Goal: Transaction & Acquisition: Obtain resource

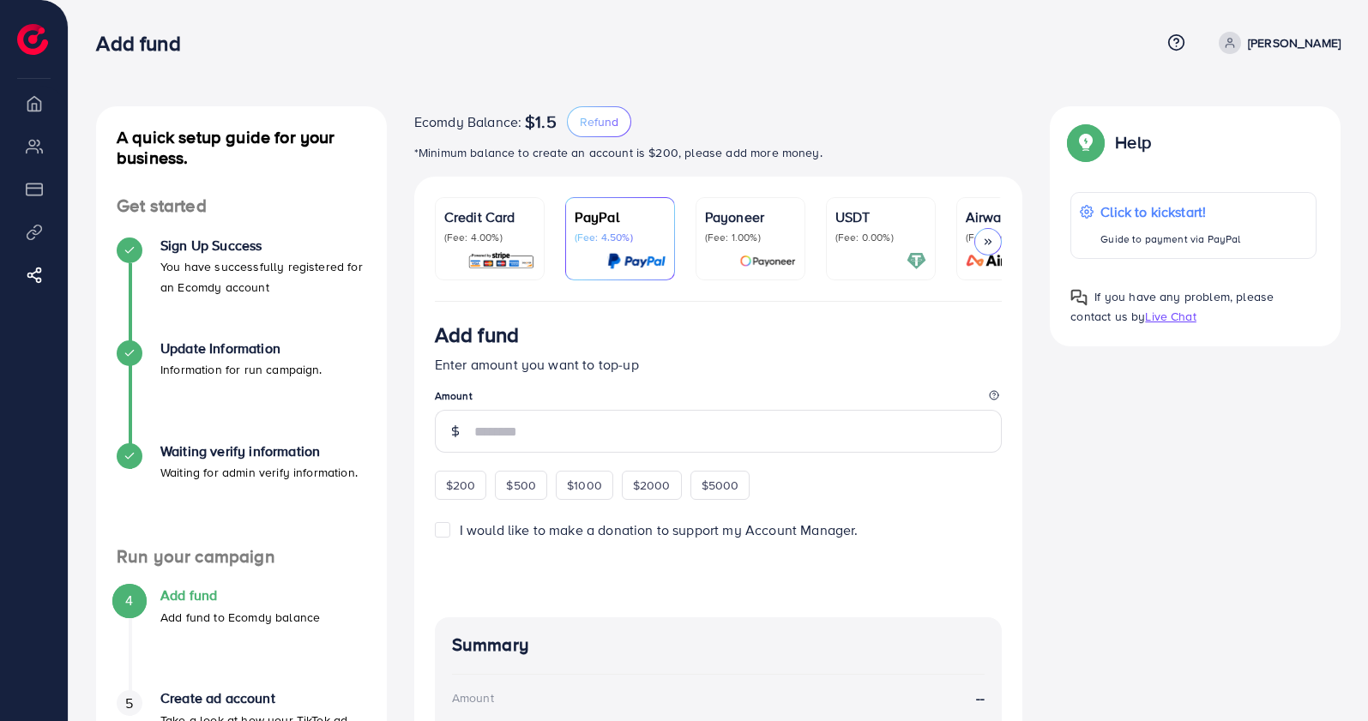
click at [640, 140] on div "Ecomdy Balance: $1.5 Refund *Minimum balance to create an account is $200, plea…" at bounding box center [718, 134] width 609 height 57
click at [641, 140] on div "Ecomdy Balance: $1.5 Refund *Minimum balance to create an account is $200, plea…" at bounding box center [718, 134] width 609 height 57
click at [520, 241] on p "(Fee: 4.00%)" at bounding box center [489, 238] width 91 height 14
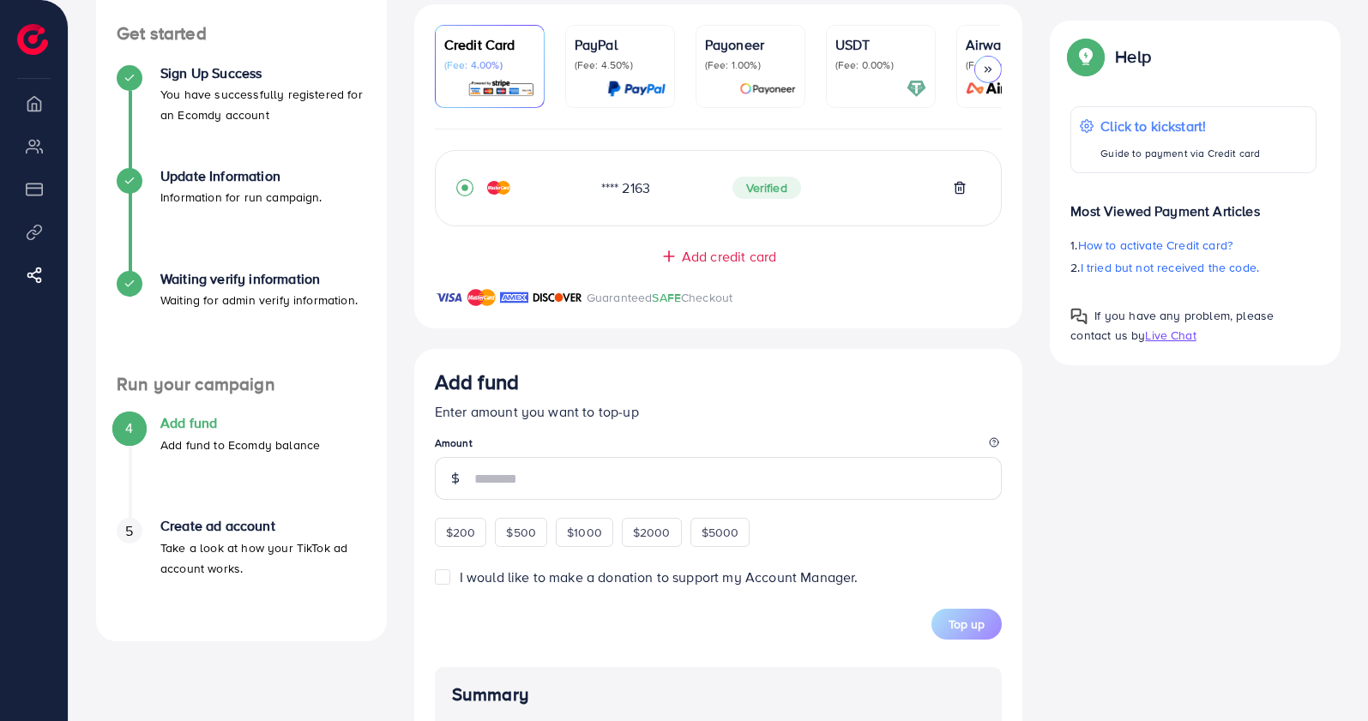
scroll to position [214, 0]
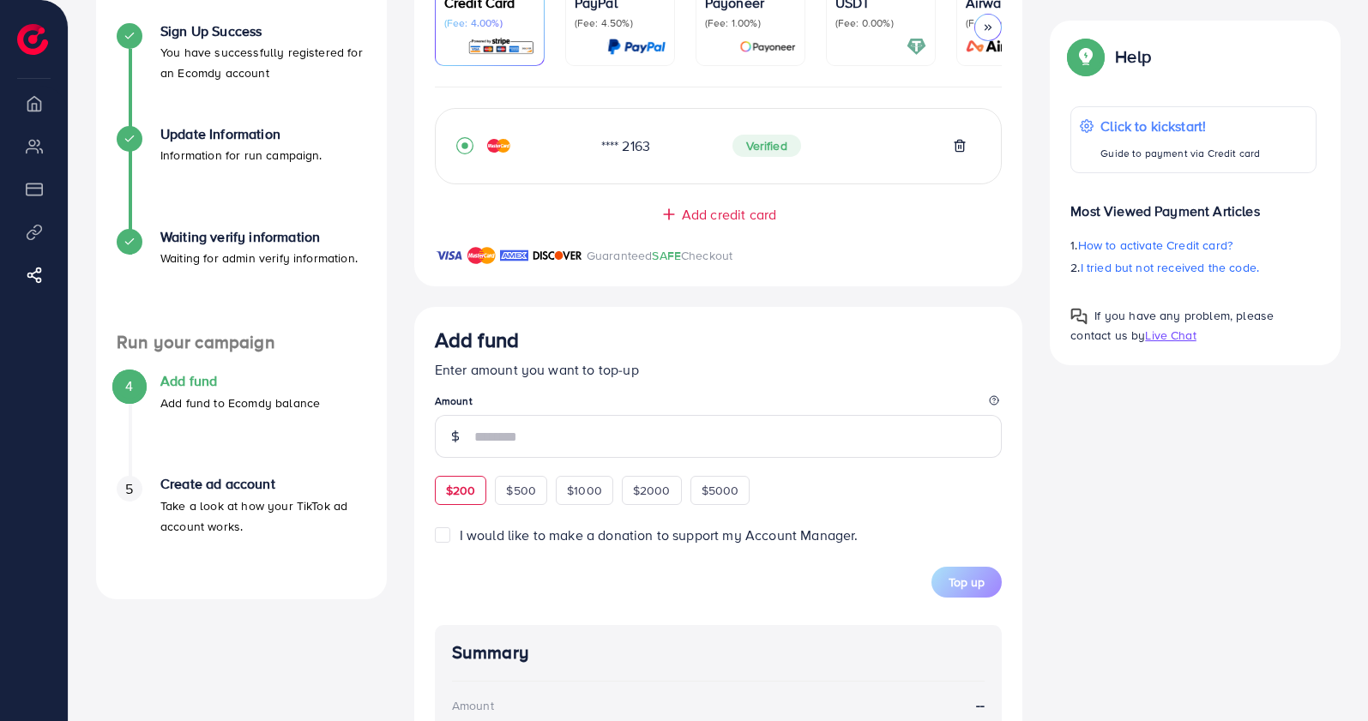
click at [447, 486] on div "$200" at bounding box center [461, 490] width 52 height 29
type input "***"
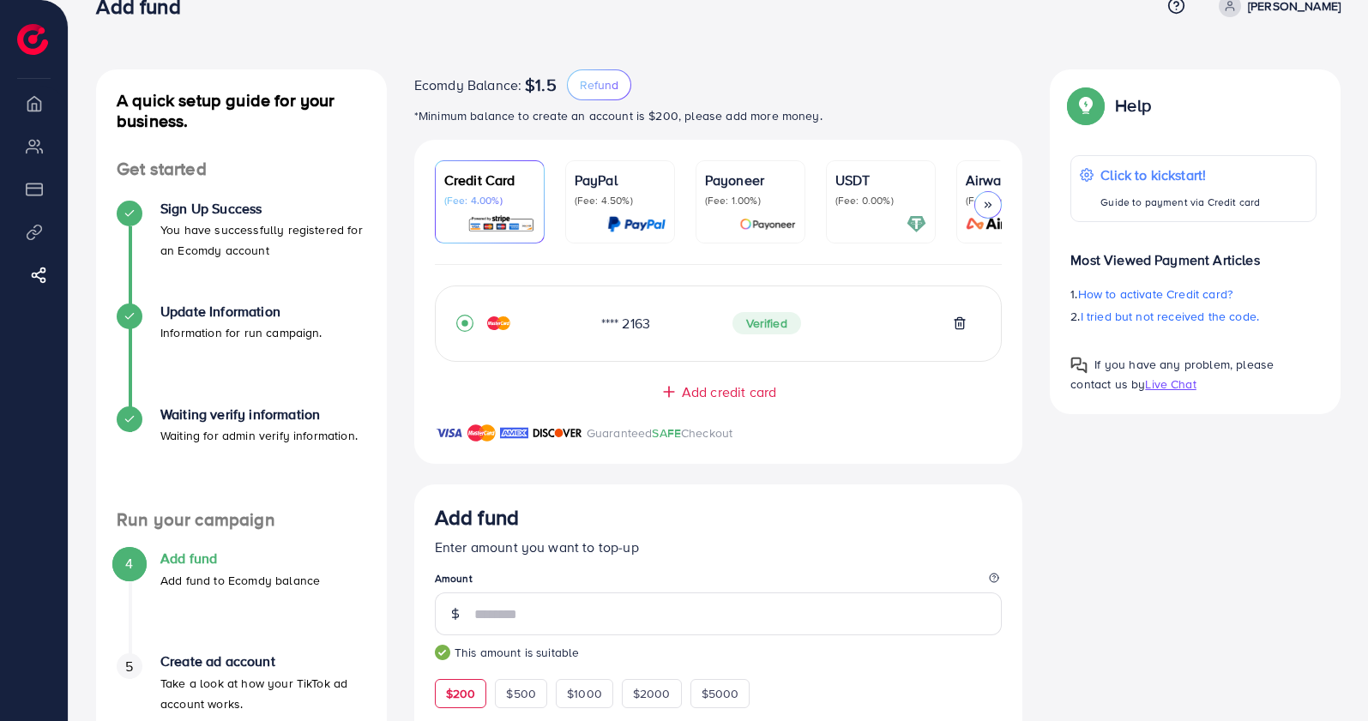
scroll to position [0, 0]
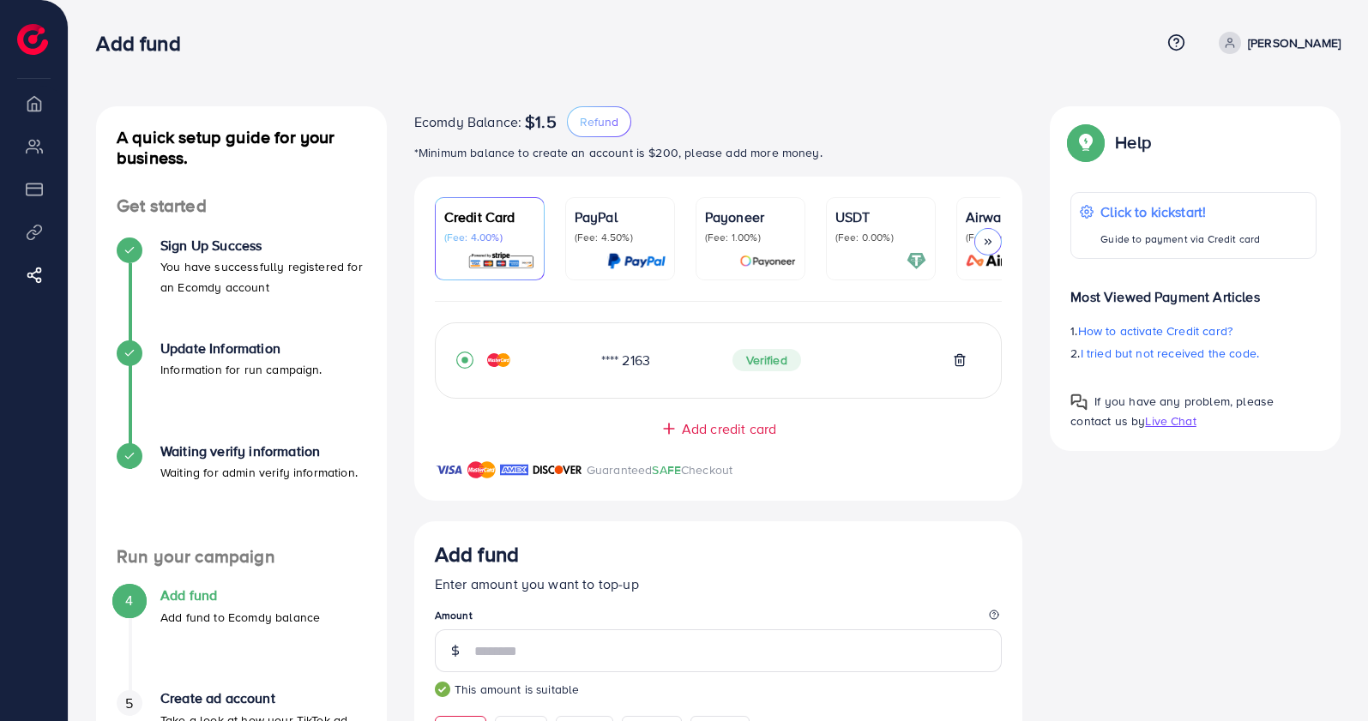
click at [1318, 30] on div "Add fund Help Center Contact Support Term and policy About Us [PERSON_NAME] Log…" at bounding box center [718, 43] width 1245 height 46
click at [1311, 37] on p "[PERSON_NAME]" at bounding box center [1294, 43] width 93 height 21
click at [1252, 100] on span "Log out" at bounding box center [1238, 102] width 46 height 21
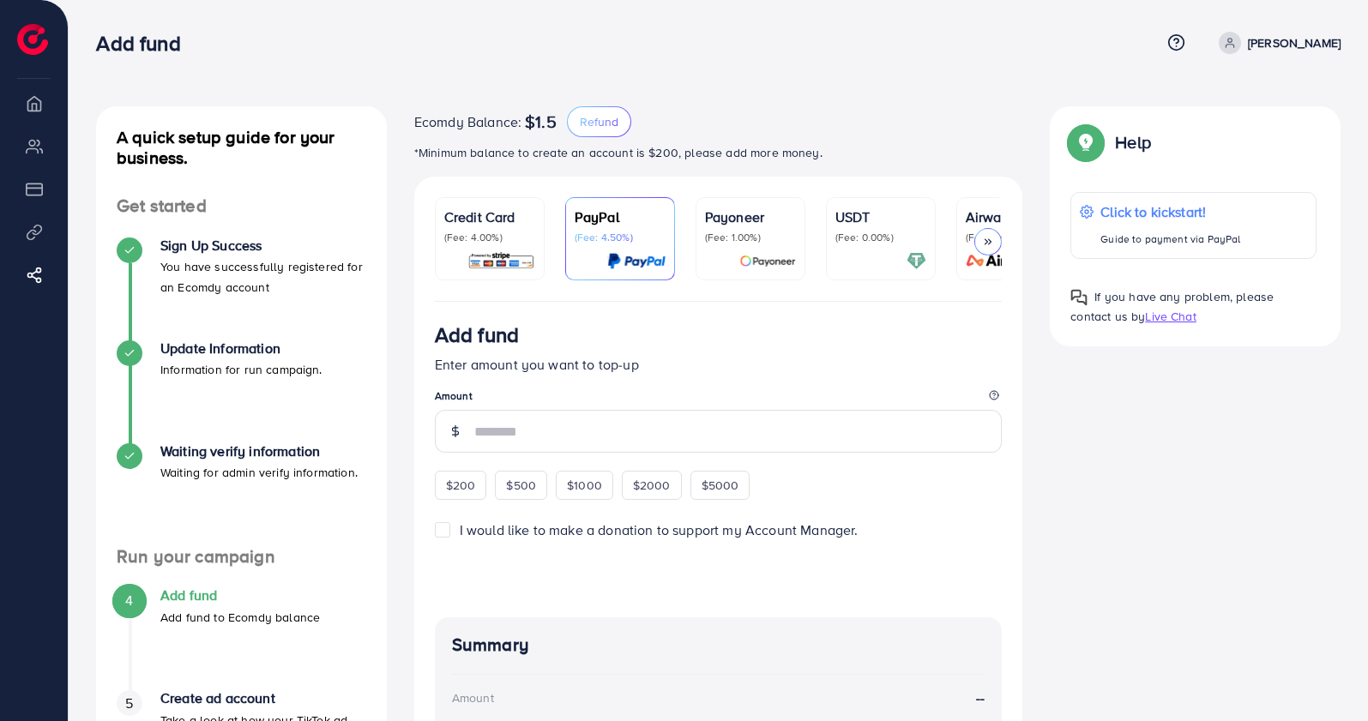
click at [490, 227] on p "Credit Card" at bounding box center [489, 217] width 91 height 21
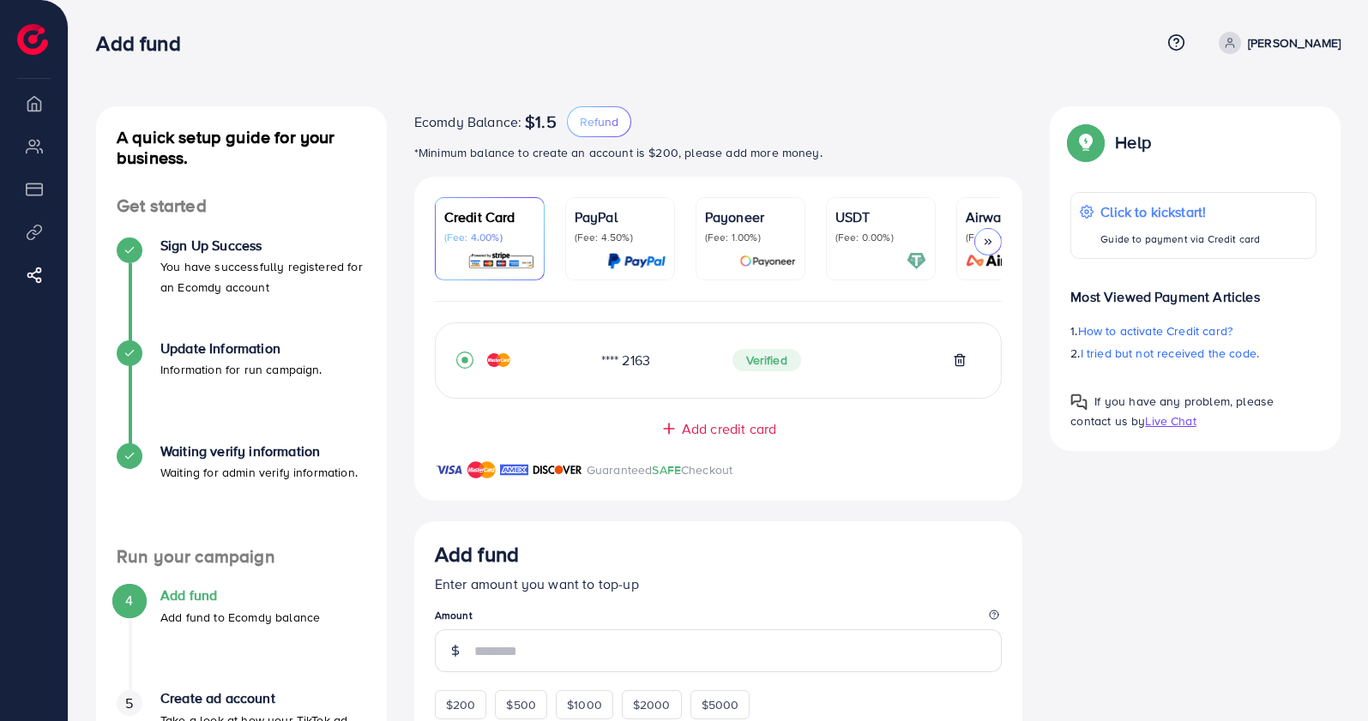
click at [1175, 419] on span "Live Chat" at bounding box center [1170, 421] width 51 height 17
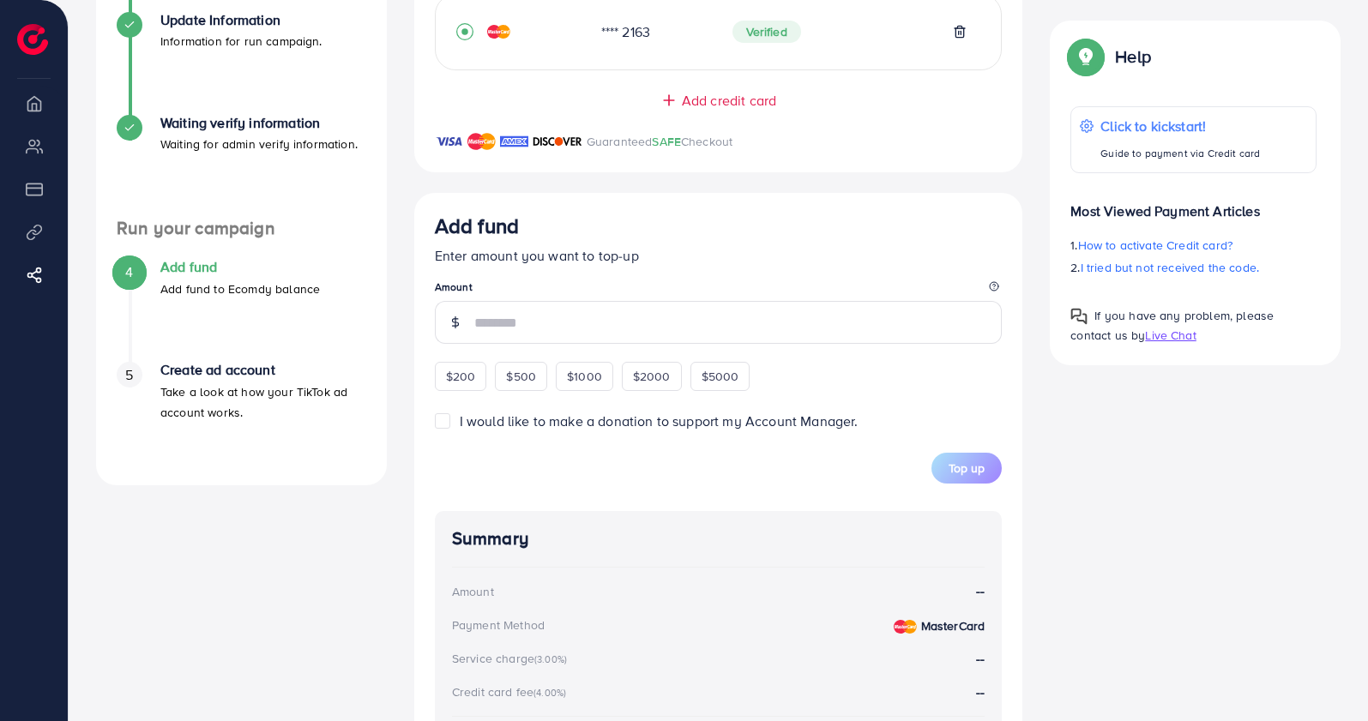
scroll to position [532, 0]
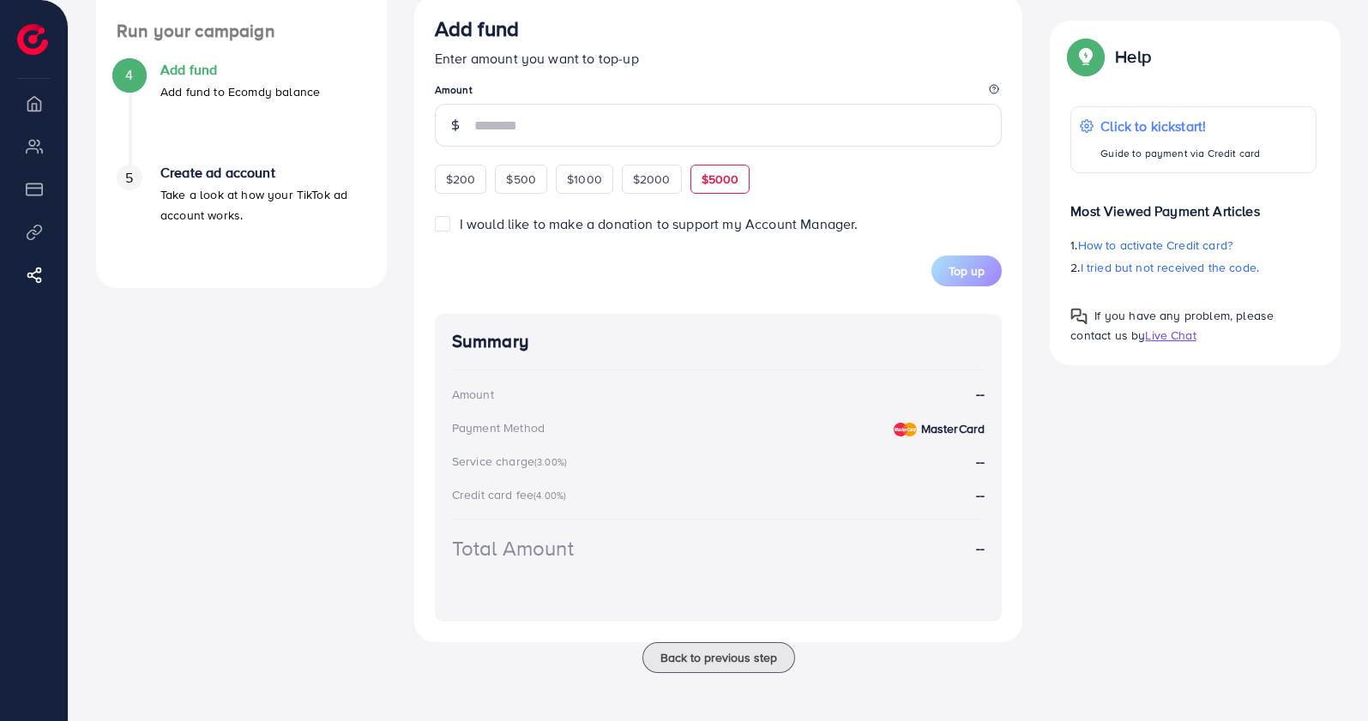
click at [727, 183] on span "$5000" at bounding box center [721, 179] width 38 height 17
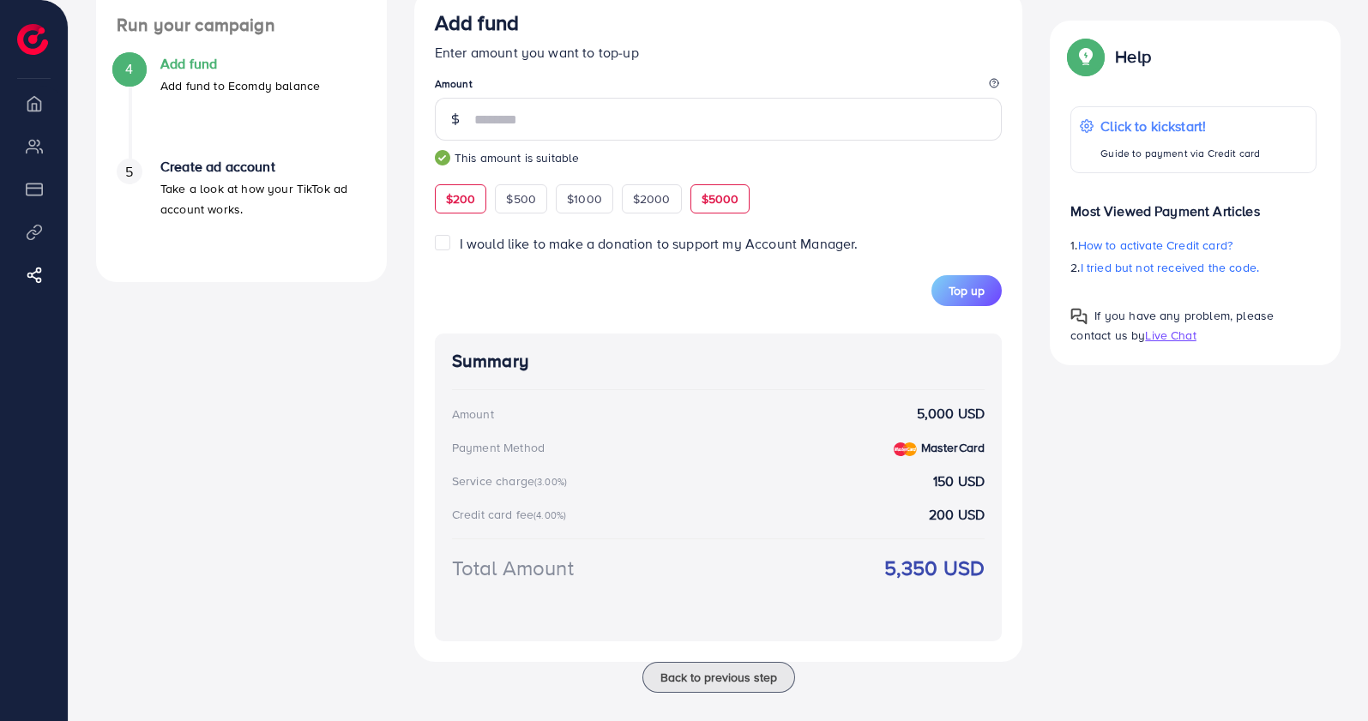
click at [448, 208] on span "$200" at bounding box center [461, 198] width 30 height 17
click at [506, 206] on span "$500" at bounding box center [521, 198] width 30 height 17
click at [564, 195] on div "$1000" at bounding box center [584, 198] width 57 height 29
click at [624, 195] on div "$2000" at bounding box center [652, 198] width 60 height 29
click at [670, 197] on div "$2000" at bounding box center [652, 198] width 60 height 29
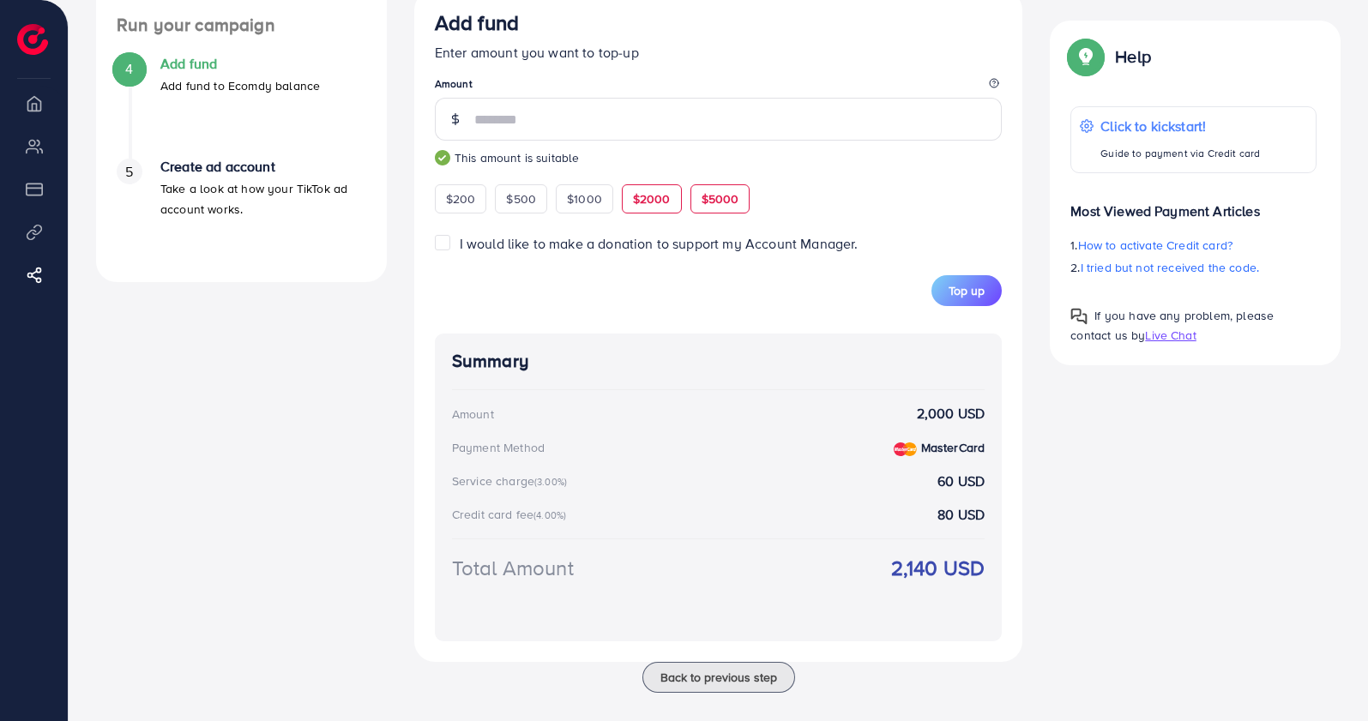
click at [714, 197] on span "$5000" at bounding box center [721, 198] width 38 height 17
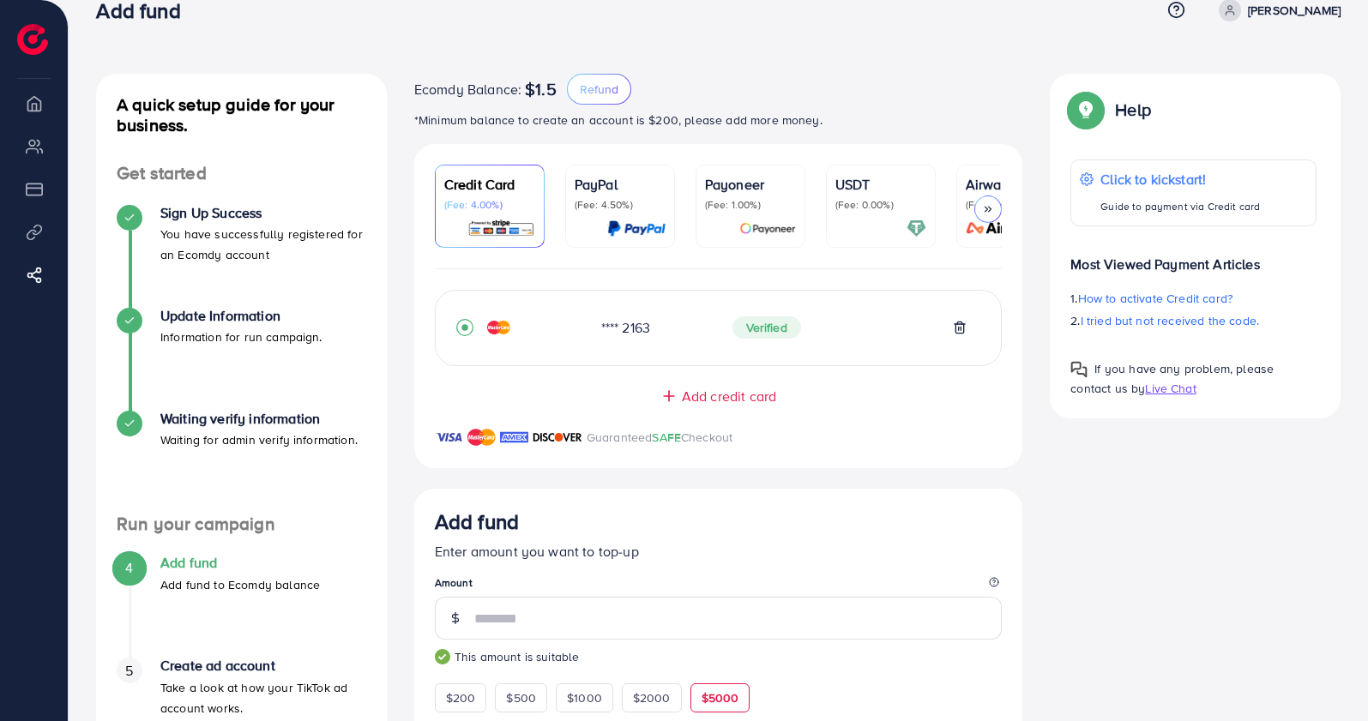
scroll to position [0, 0]
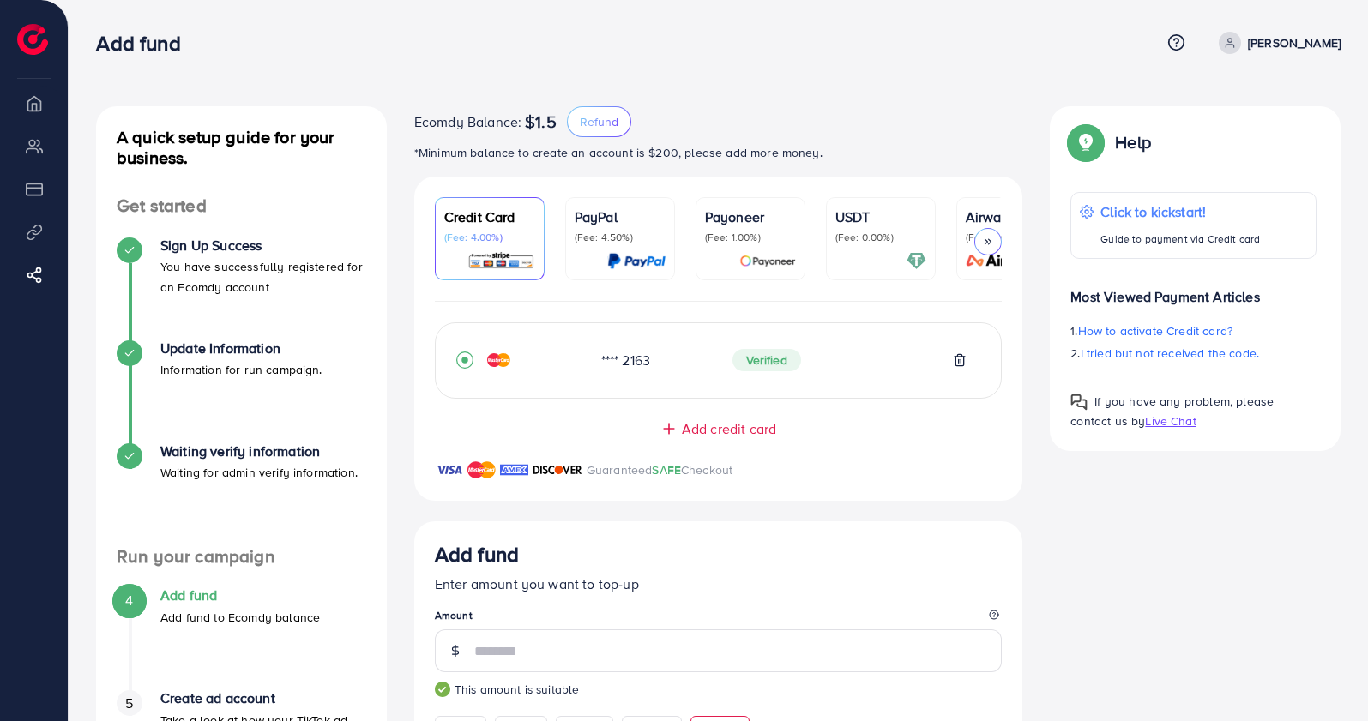
click at [757, 369] on span "Verified" at bounding box center [767, 360] width 69 height 22
click at [623, 359] on div "**** 2163" at bounding box center [653, 361] width 131 height 20
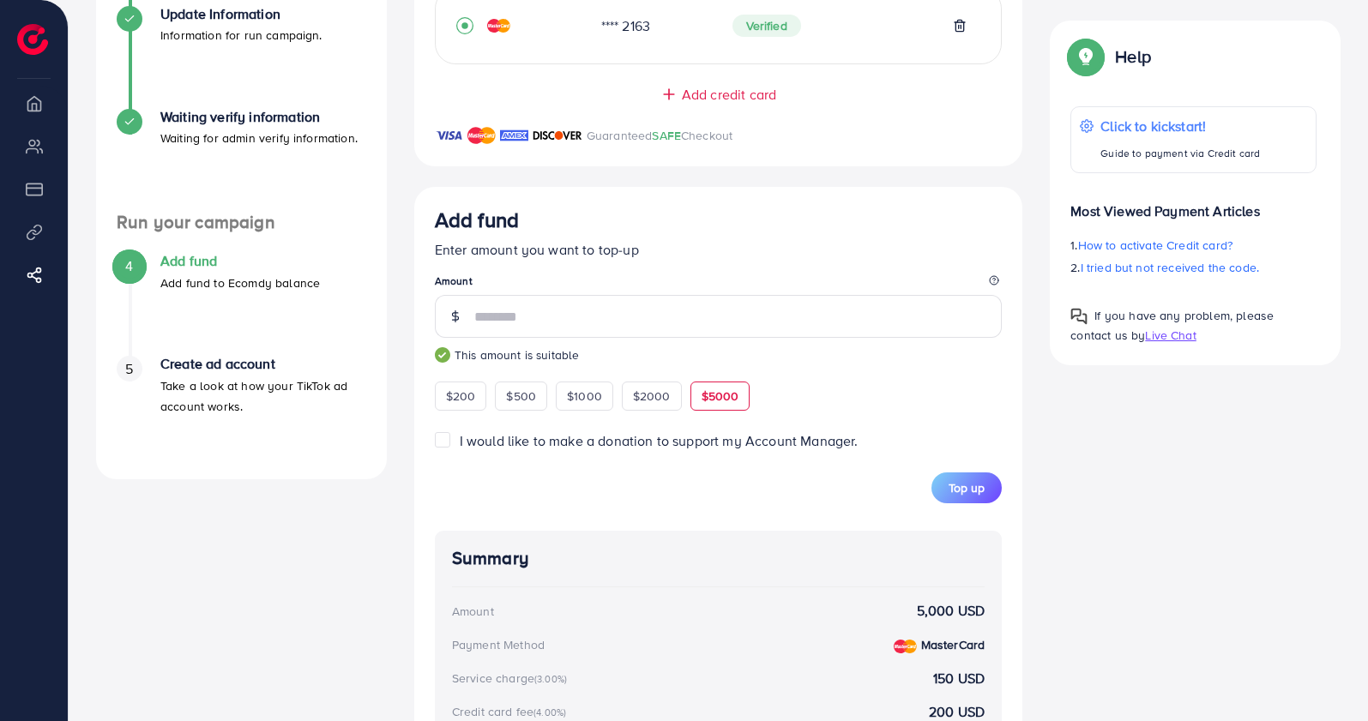
scroll to position [429, 0]
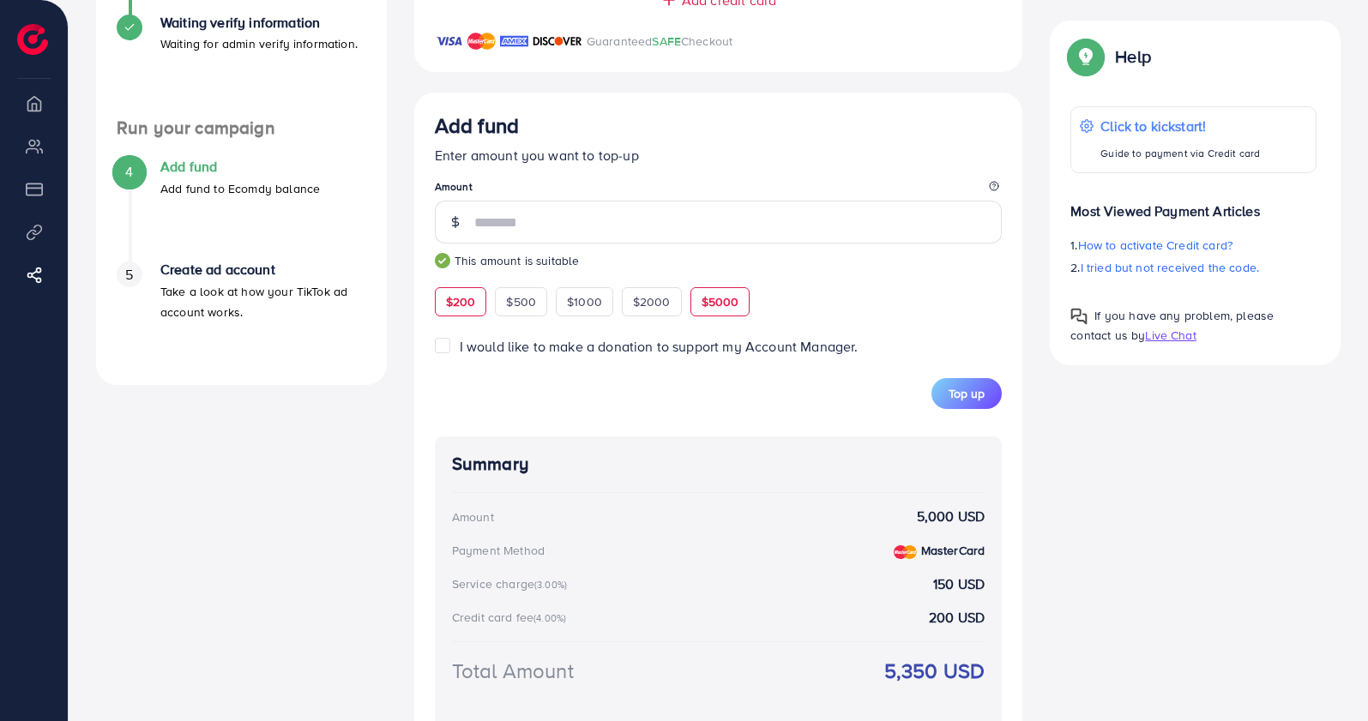
click at [460, 316] on div "$200" at bounding box center [461, 301] width 52 height 29
click at [733, 307] on span "$5000" at bounding box center [721, 301] width 38 height 17
click at [478, 302] on div "$200" at bounding box center [461, 301] width 52 height 29
type input "***"
click at [1148, 486] on div "A quick setup guide for your business. Get started Sign Up Success You have suc…" at bounding box center [718, 246] width 1272 height 1139
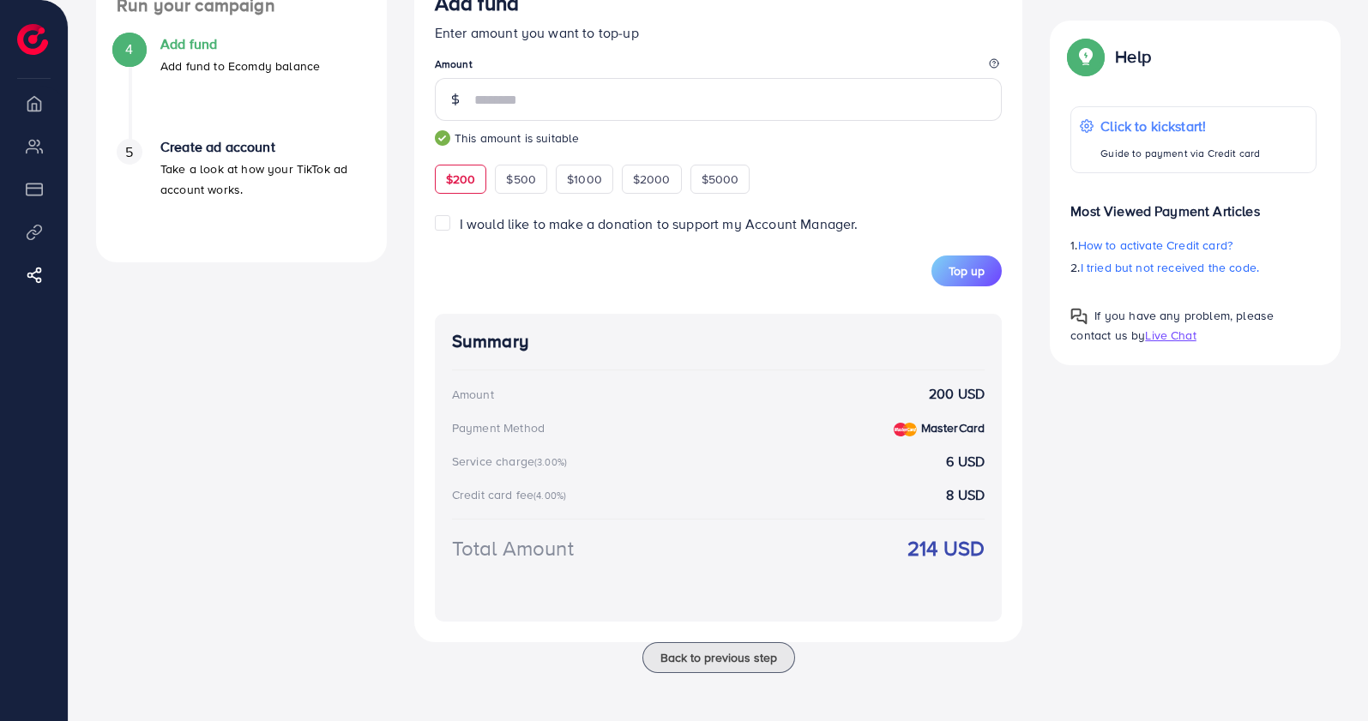
scroll to position [558, 0]
click at [1189, 629] on div "A quick setup guide for your business. Get started Sign Up Success You have suc…" at bounding box center [718, 124] width 1272 height 1139
click at [889, 594] on div "Total Amount 214 USD" at bounding box center [719, 569] width 534 height 71
drag, startPoint x: 448, startPoint y: 341, endPoint x: 1077, endPoint y: 566, distance: 668.5
click at [1077, 566] on div "A quick setup guide for your business. Get started Sign Up Success You have suc…" at bounding box center [718, 124] width 1272 height 1139
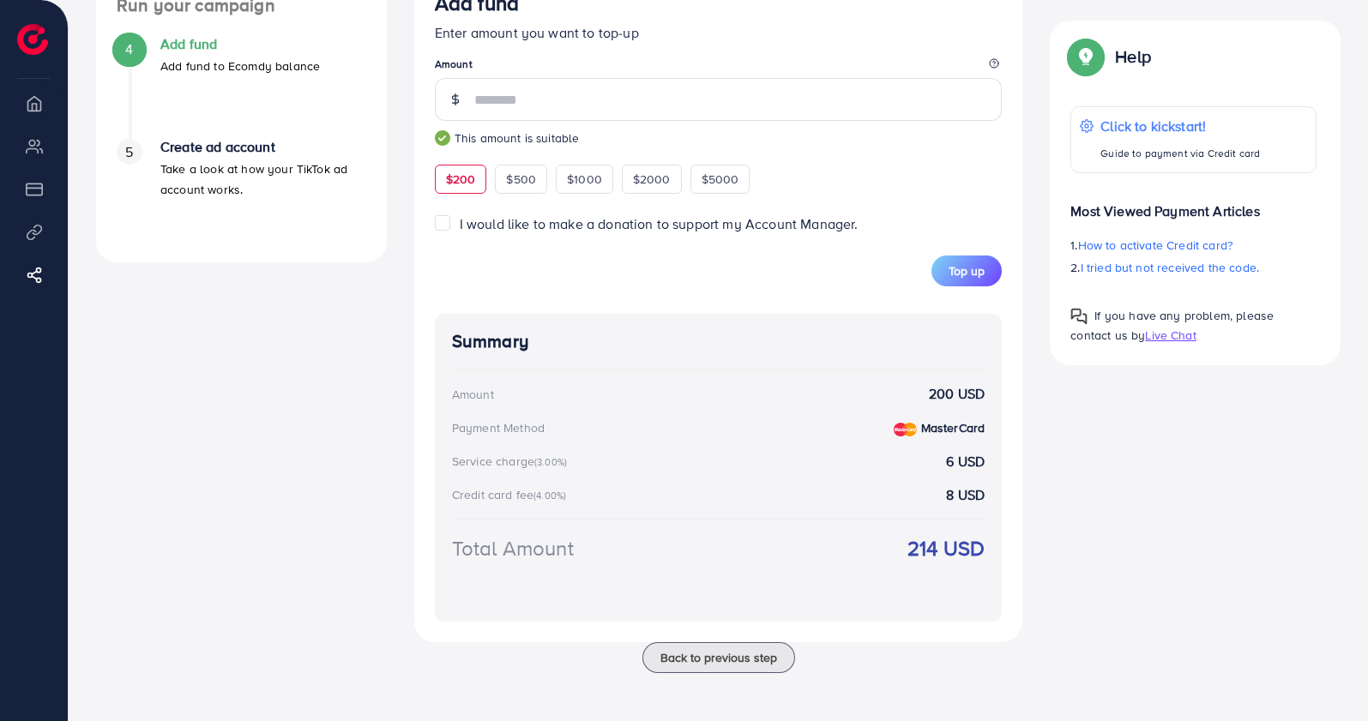
click at [835, 466] on div "Service charge (3.00%) 6 USD" at bounding box center [719, 462] width 534 height 20
click at [832, 466] on div "Service charge (3.00%) 6 USD" at bounding box center [719, 462] width 534 height 20
click at [832, 465] on div "Service charge (3.00%) 6 USD" at bounding box center [719, 462] width 534 height 20
click at [833, 464] on div "Service charge (3.00%) 6 USD" at bounding box center [719, 462] width 534 height 20
drag, startPoint x: 444, startPoint y: 343, endPoint x: 1010, endPoint y: 559, distance: 605.2
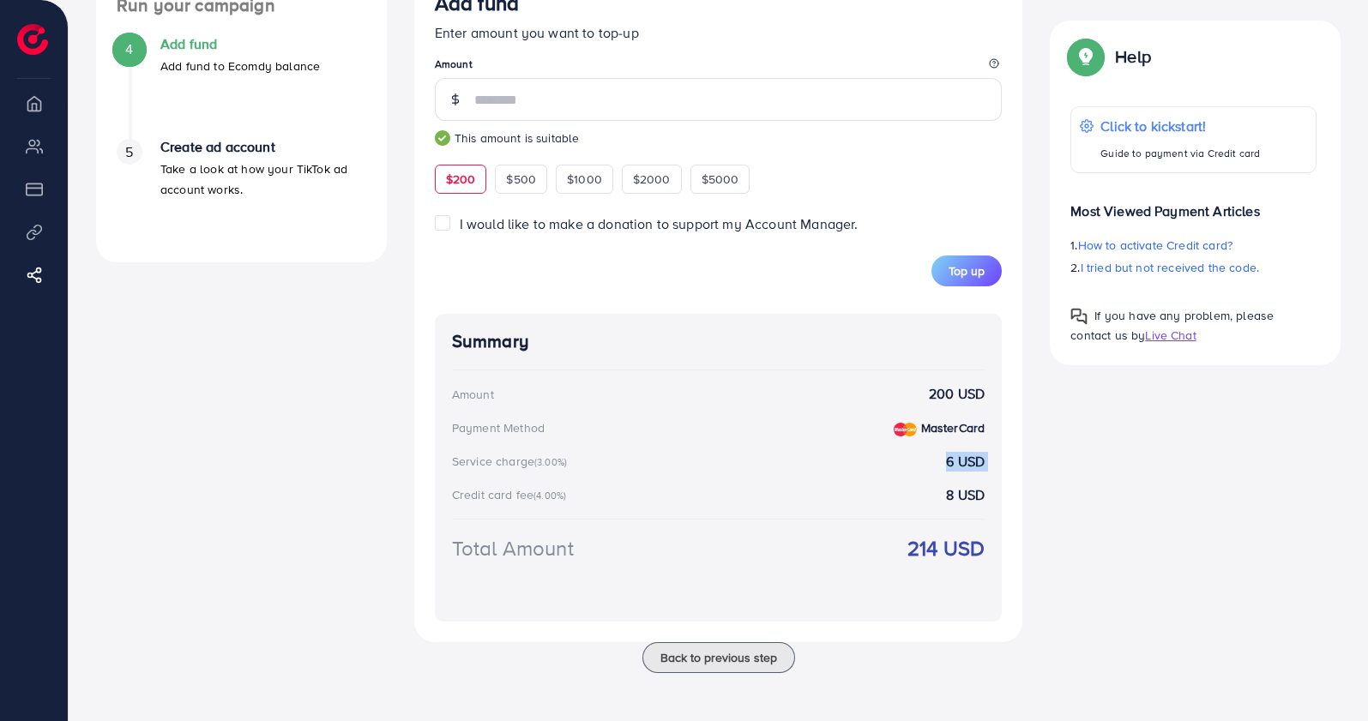
click at [1010, 559] on div "Add fund Enter amount you want to top-up Amount *** This amount is suitable $20…" at bounding box center [718, 306] width 609 height 673
click at [779, 559] on div "Total Amount 214 USD" at bounding box center [719, 569] width 534 height 71
drag, startPoint x: 552, startPoint y: 500, endPoint x: 549, endPoint y: 438, distance: 61.8
click at [549, 438] on div "Summary Amount 200 USD Payment Method MasterCard Service charge (3.00%) 6 USD C…" at bounding box center [719, 468] width 568 height 308
click at [598, 438] on div "Summary Amount 200 USD Payment Method MasterCard Service charge (3.00%) 6 USD C…" at bounding box center [719, 468] width 568 height 308
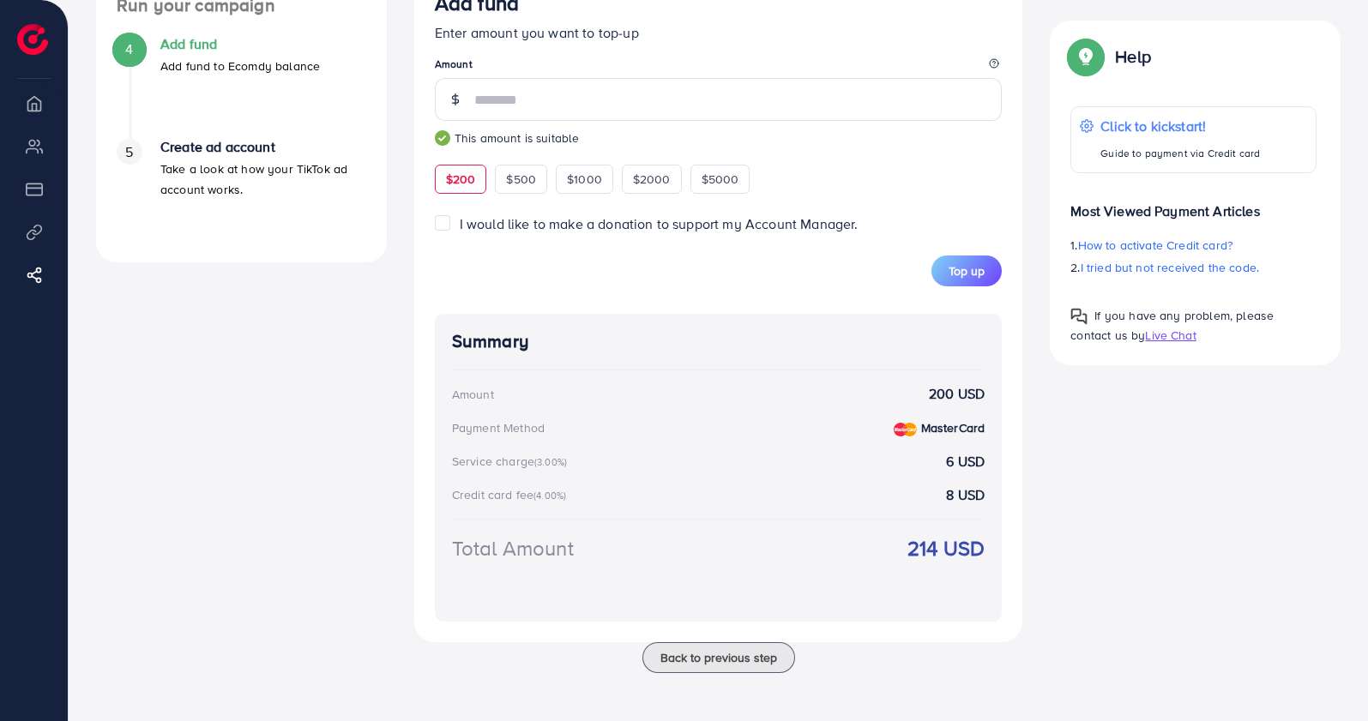
click at [742, 419] on div "Payment Method MasterCard" at bounding box center [719, 428] width 534 height 20
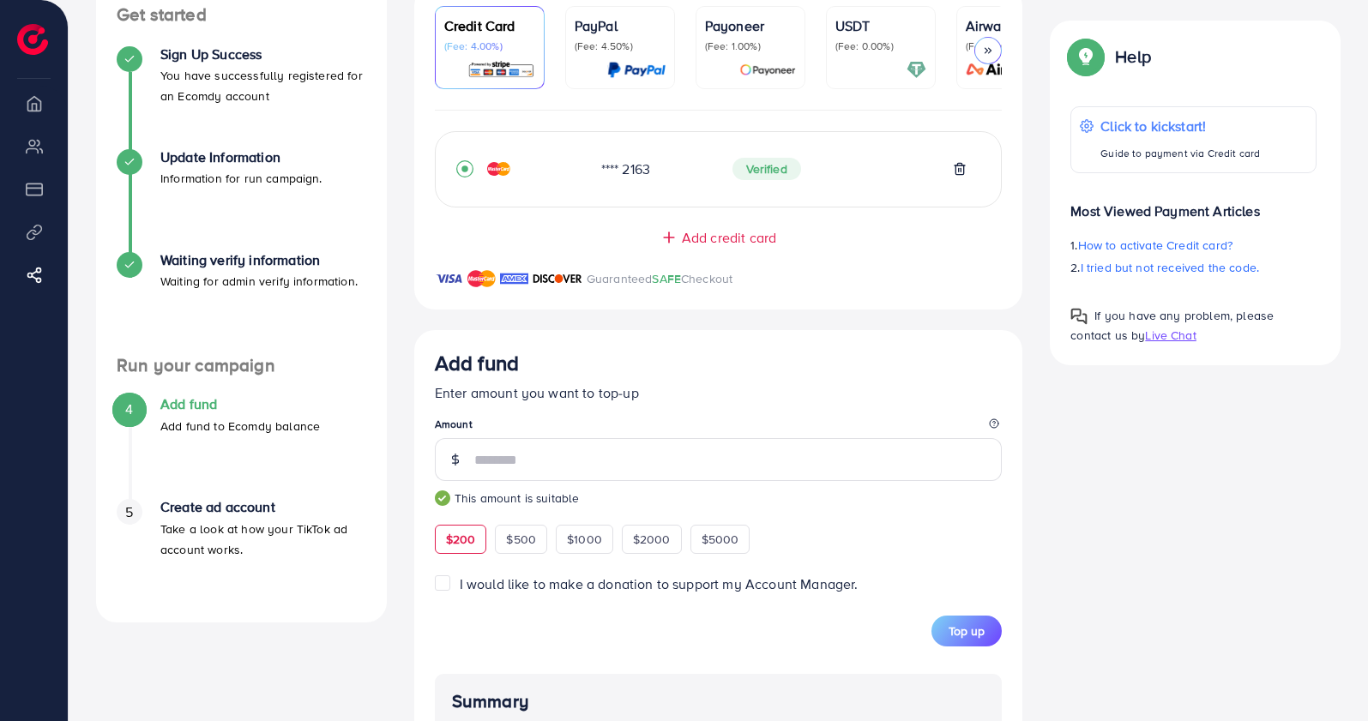
scroll to position [0, 0]
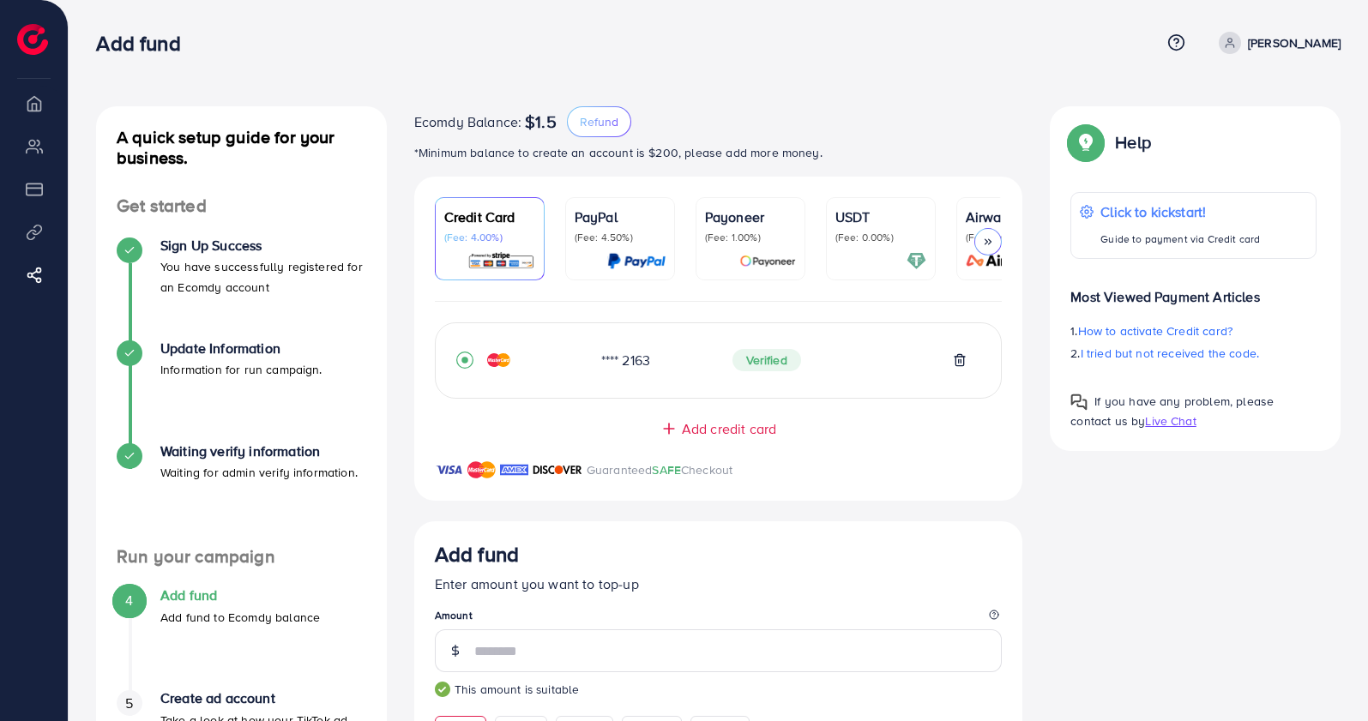
click at [606, 244] on p "(Fee: 4.50%)" at bounding box center [620, 238] width 91 height 14
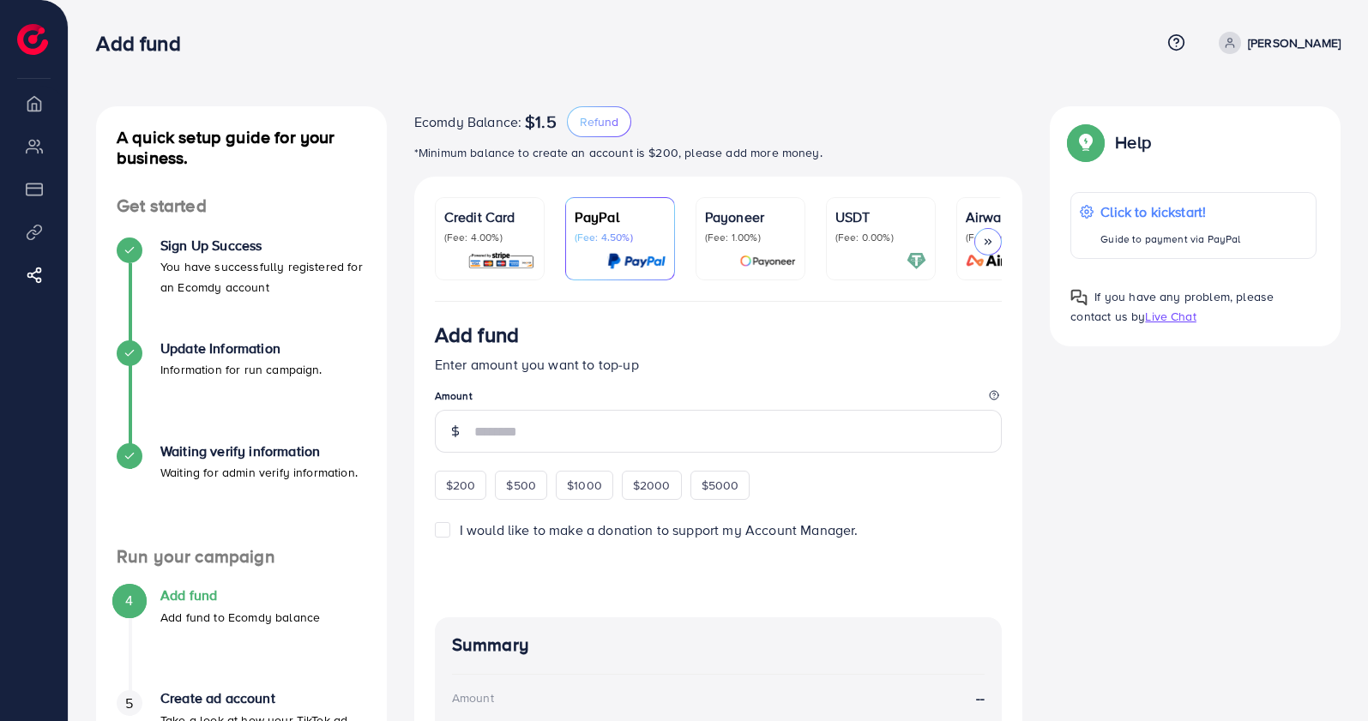
click at [773, 227] on p "Payoneer" at bounding box center [750, 217] width 91 height 21
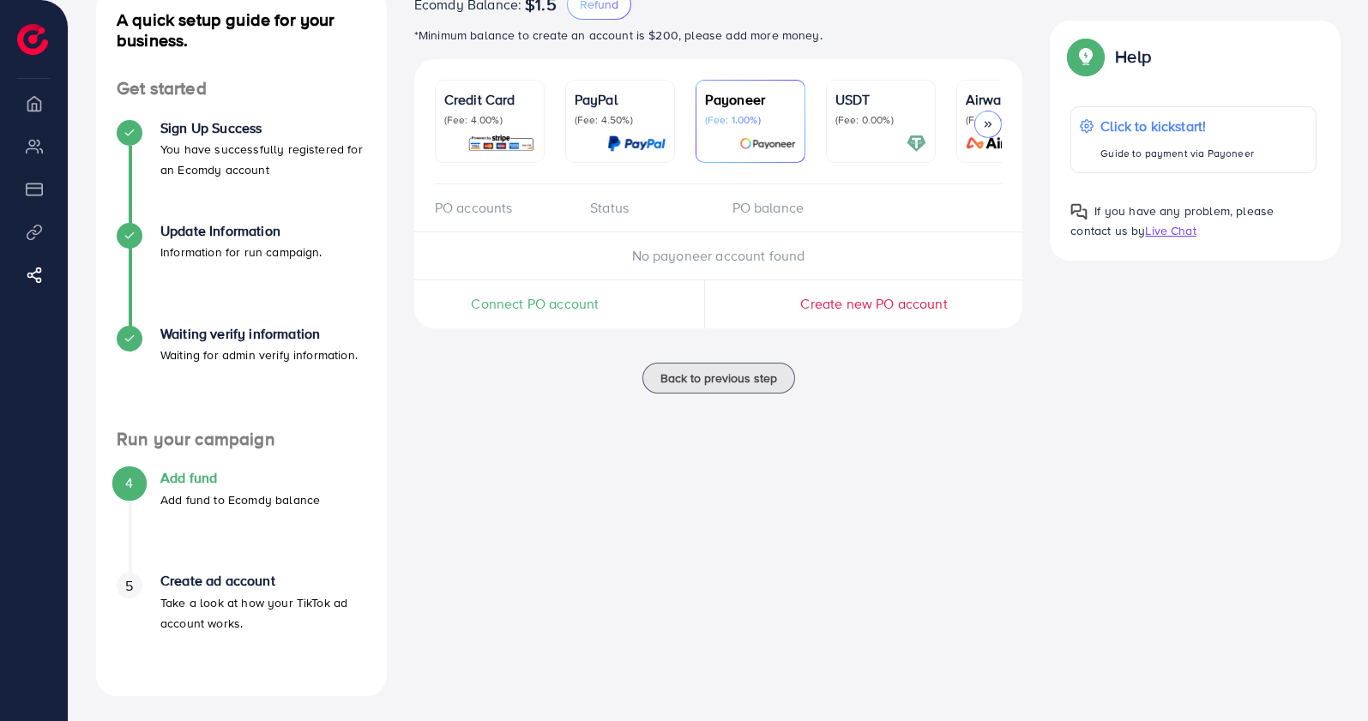
scroll to position [120, 0]
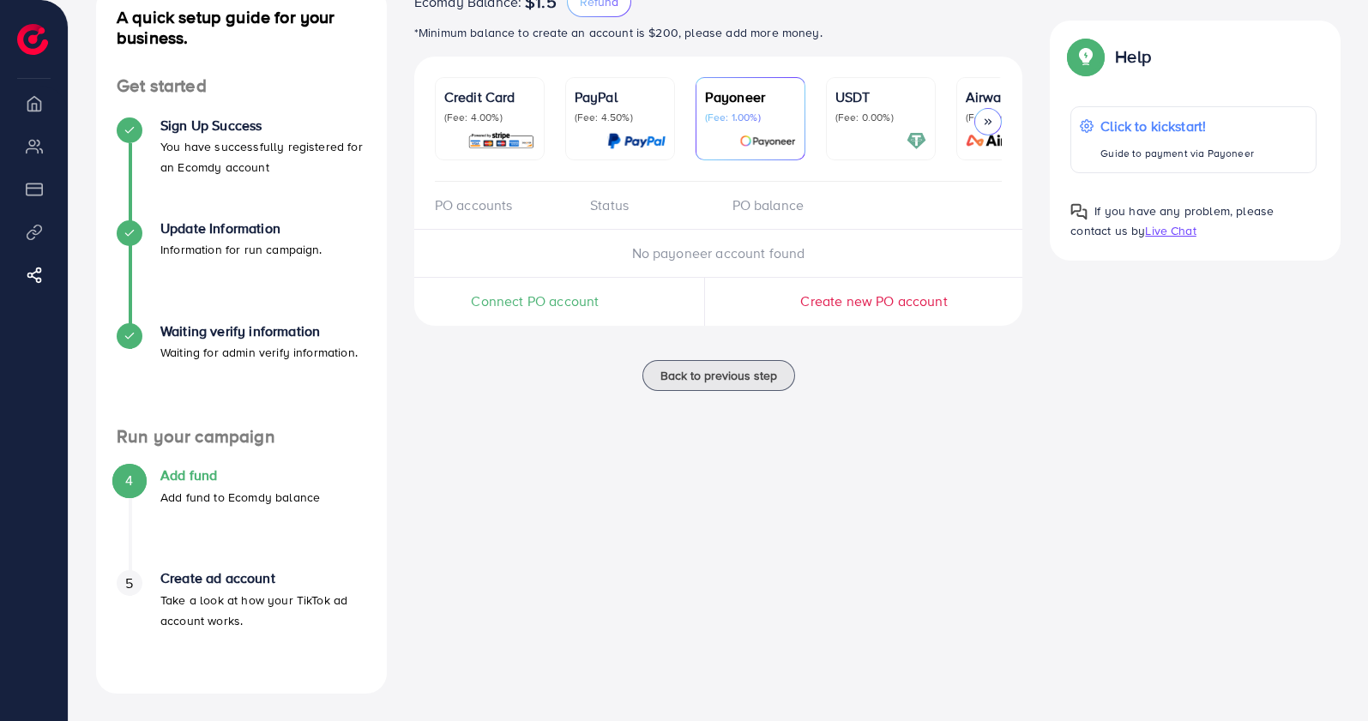
click at [871, 113] on p "(Fee: 0.00%)" at bounding box center [881, 118] width 91 height 14
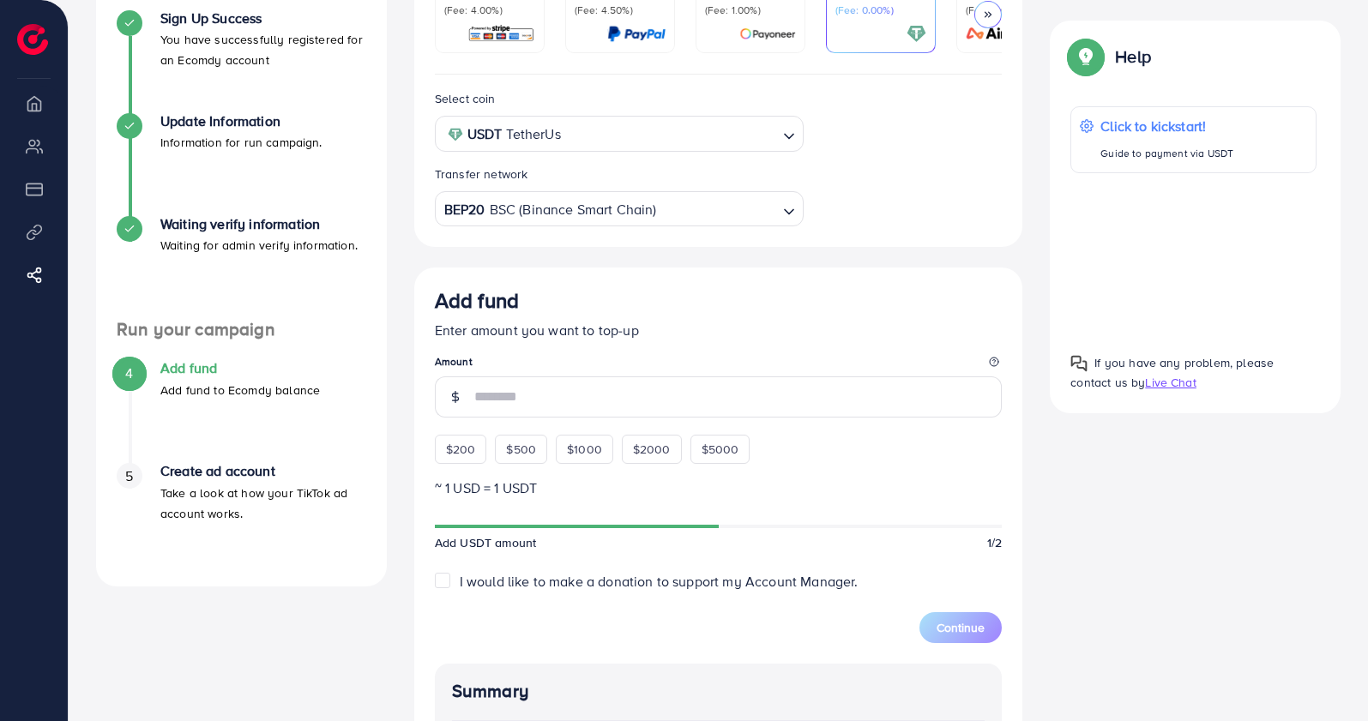
scroll to position [120, 0]
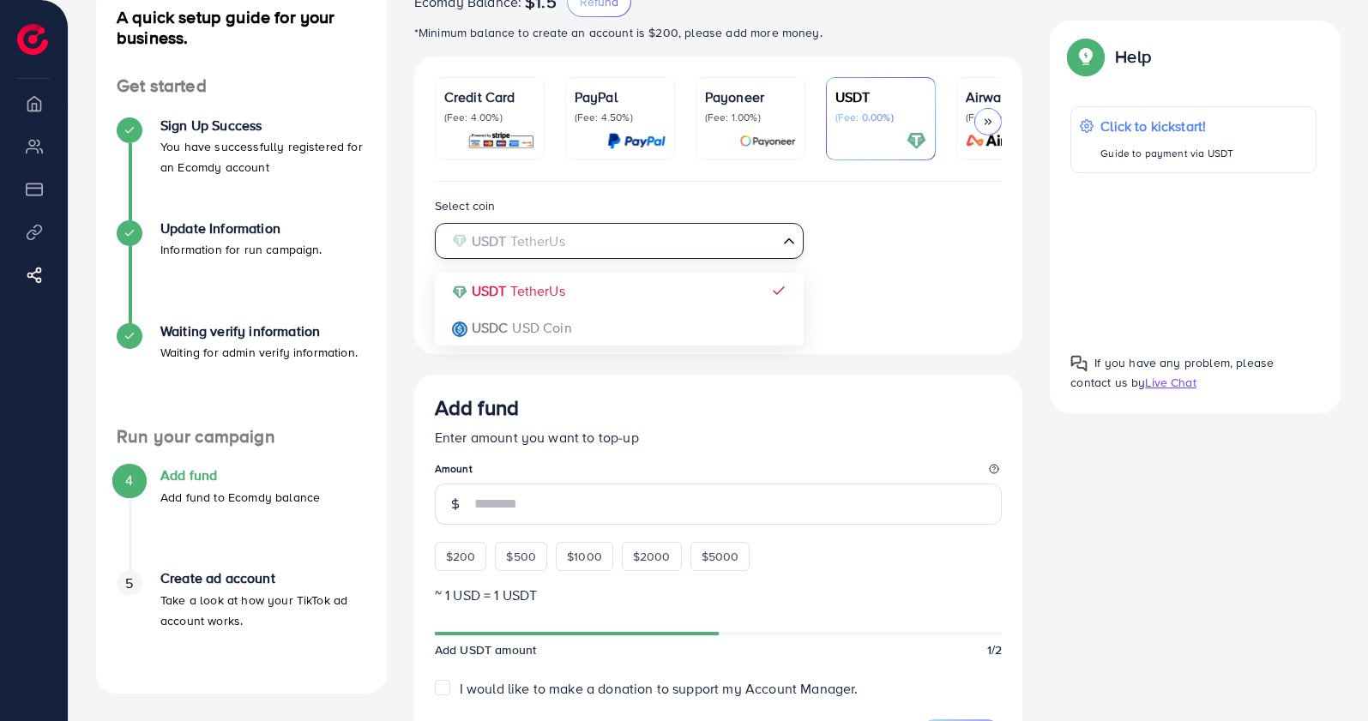
click at [615, 243] on input "Search for option" at bounding box center [610, 241] width 334 height 27
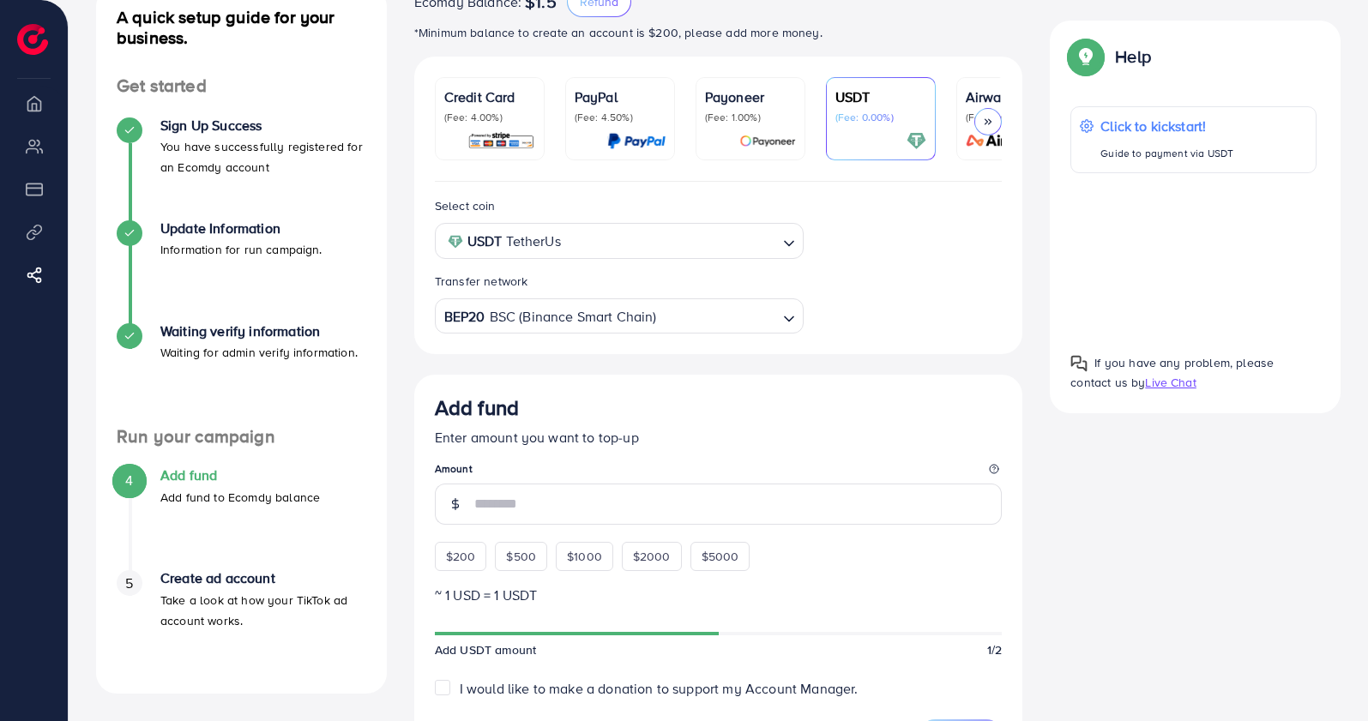
click at [908, 251] on div "Select coin USDT TetherUs Loading... USDT TetherUs USDC USD Coin Transfer netwo…" at bounding box center [718, 265] width 595 height 138
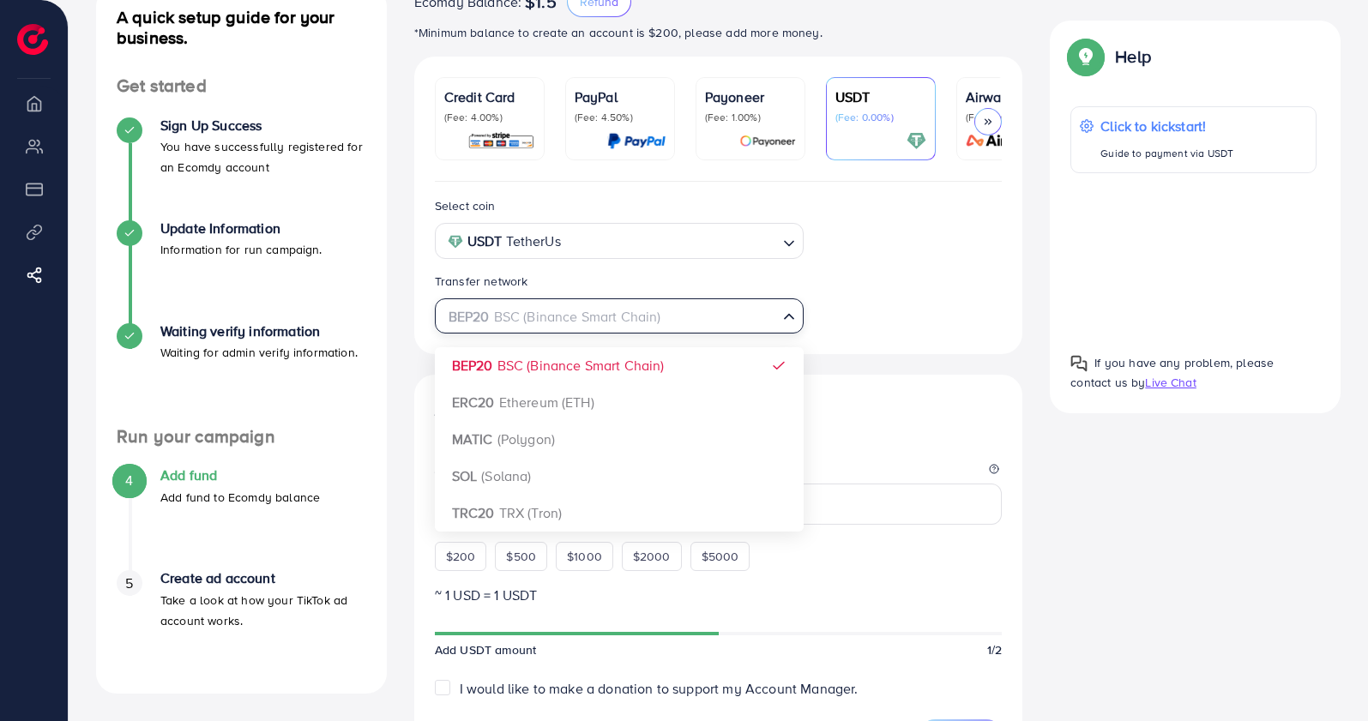
click at [661, 317] on input "Search for option" at bounding box center [610, 317] width 334 height 27
click at [856, 303] on div "Select coin USDT TetherUs Loading... Transfer network BEP20 BSC (Binance Smart …" at bounding box center [718, 265] width 595 height 138
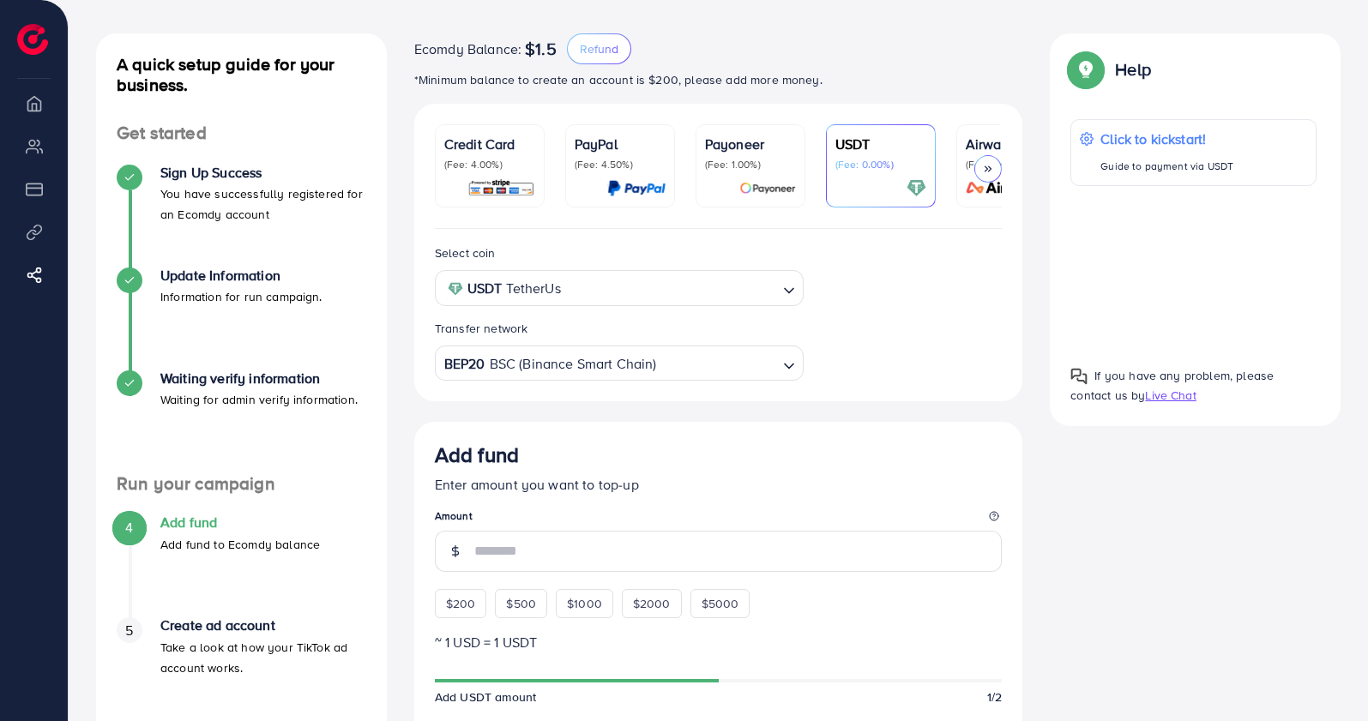
scroll to position [0, 0]
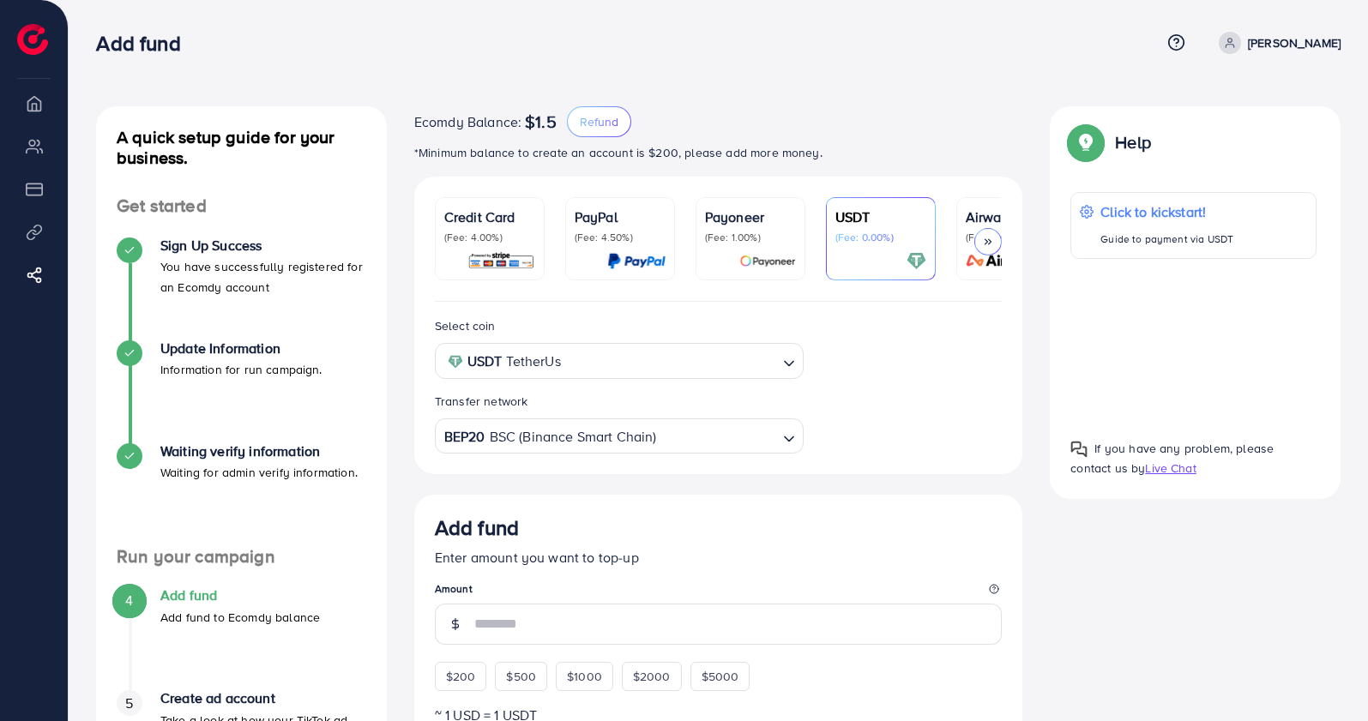
click at [980, 249] on div at bounding box center [987, 241] width 27 height 27
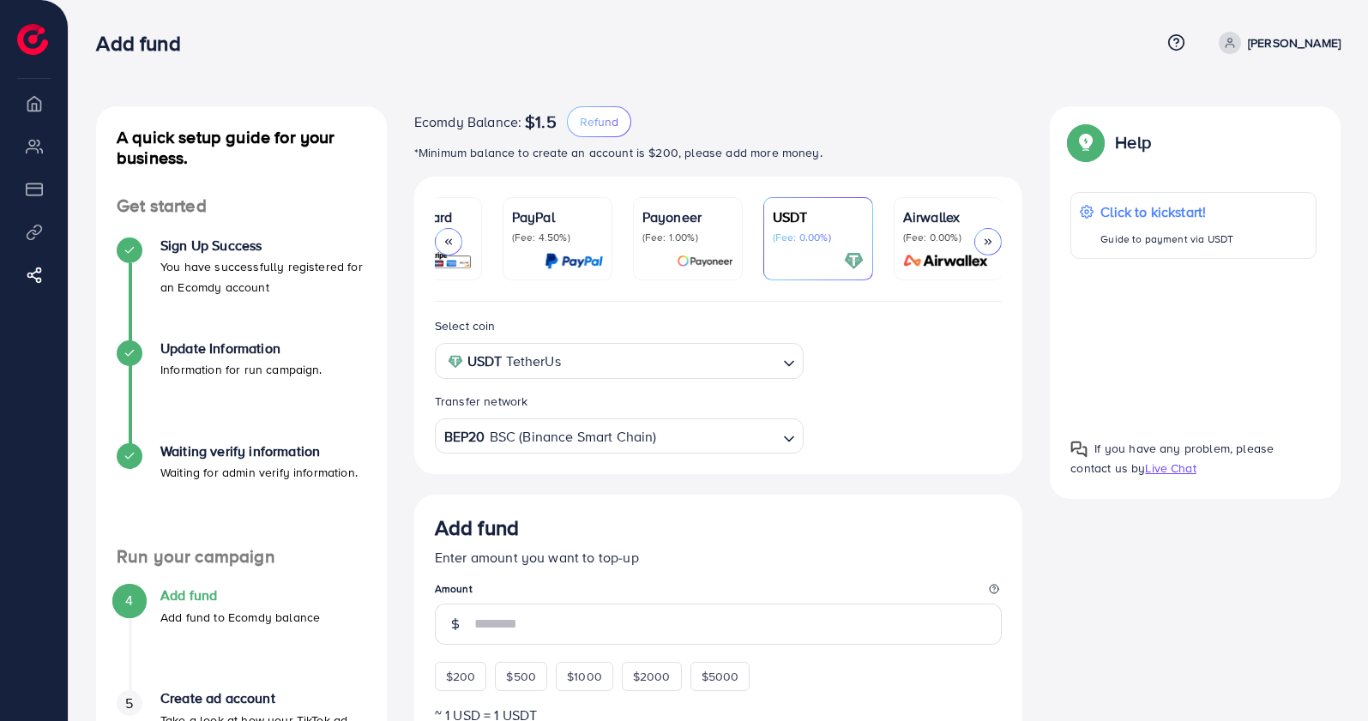
click at [965, 249] on div "Airwallex (Fee: 0.00%)" at bounding box center [948, 239] width 91 height 64
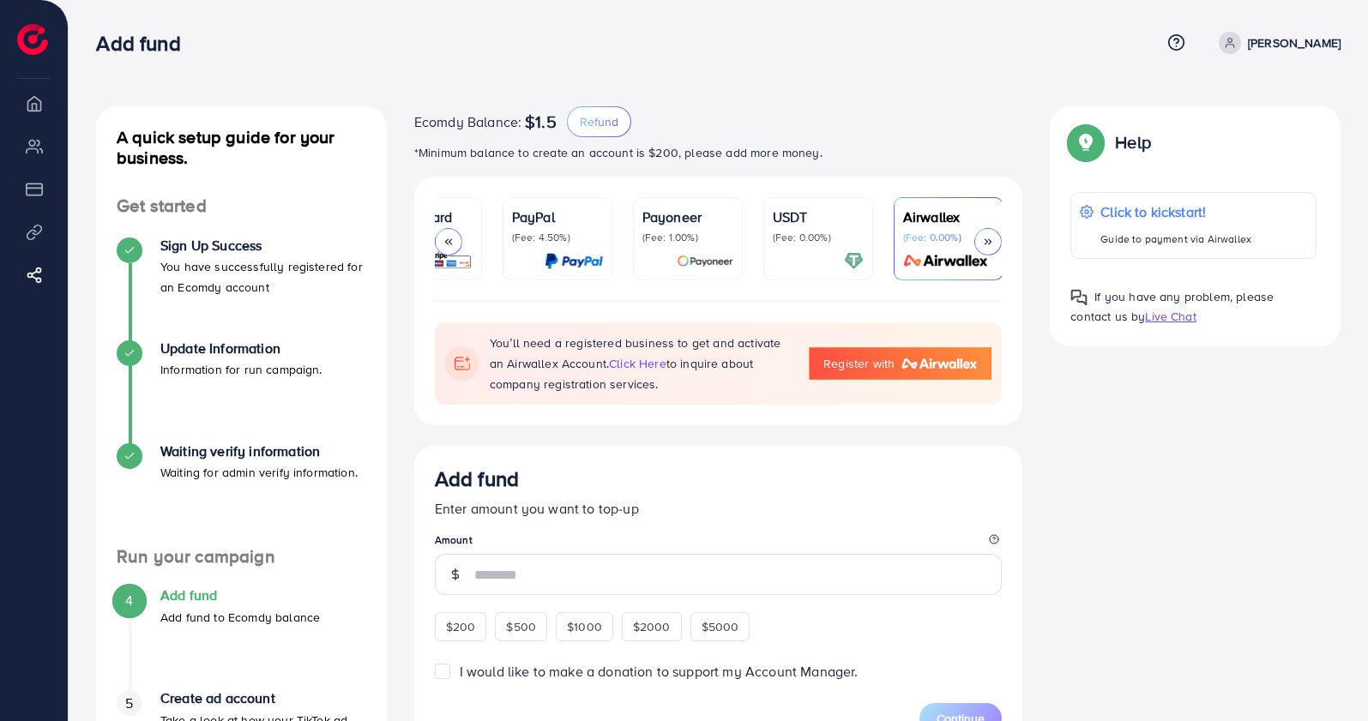
click at [438, 207] on p "Credit Card" at bounding box center [427, 217] width 91 height 21
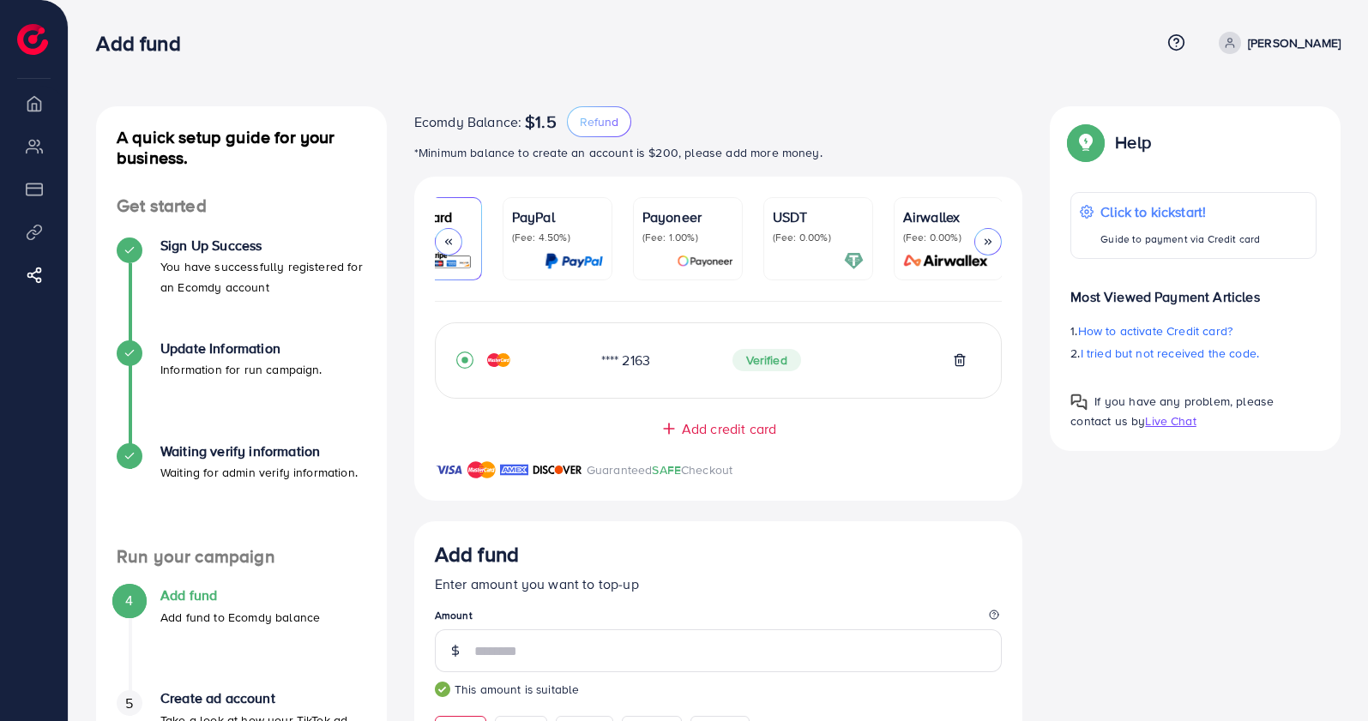
click at [580, 129] on span "Refund" at bounding box center [599, 121] width 39 height 17
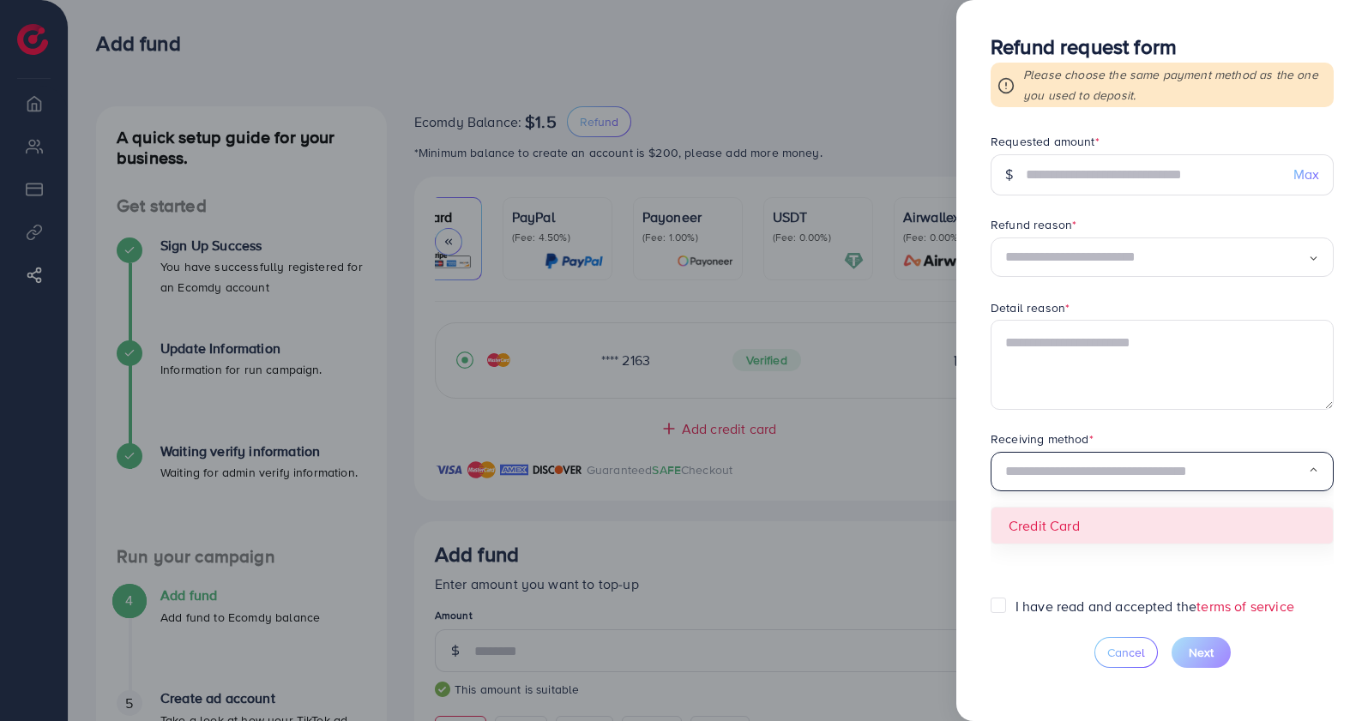
click at [1131, 485] on input "Search for option" at bounding box center [1156, 472] width 303 height 27
click at [1130, 524] on form "Requested amount * $ Max Refund reason * Loading... Detail reason * Receiving m…" at bounding box center [1162, 365] width 343 height 464
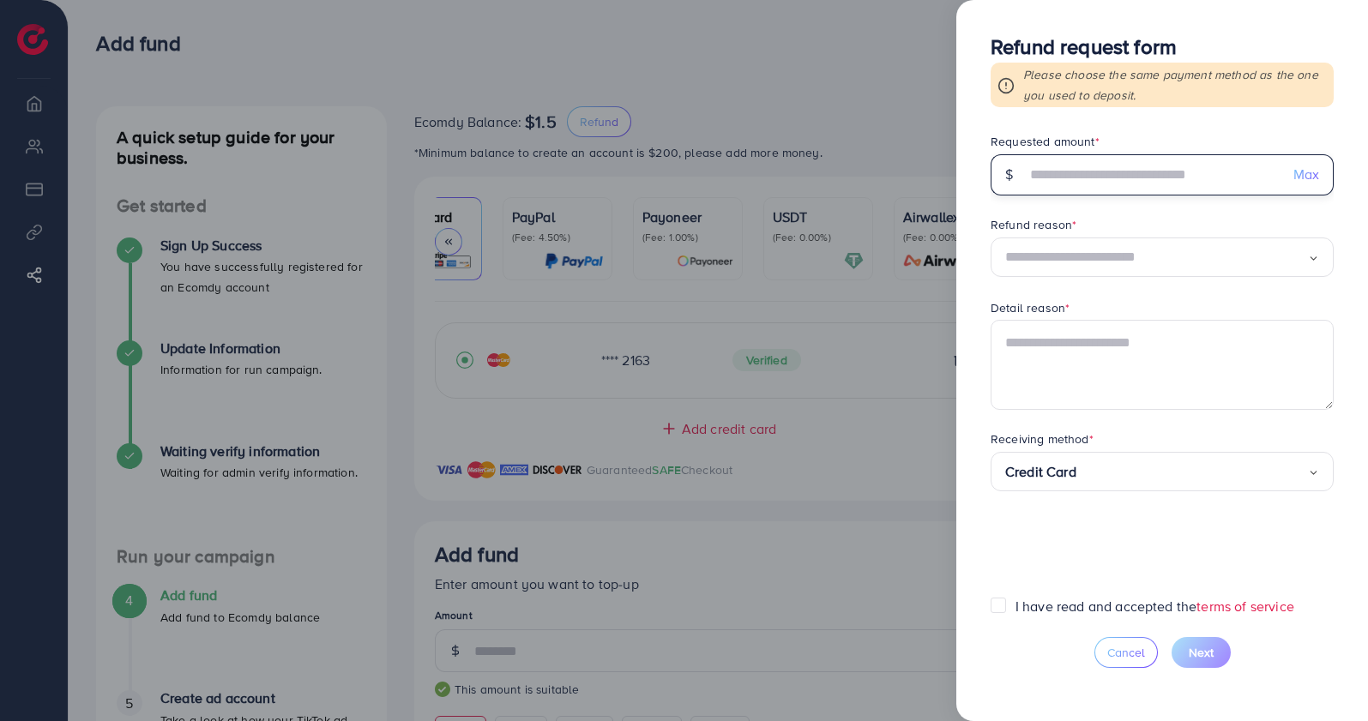
click at [1088, 184] on input "text" at bounding box center [1153, 174] width 254 height 41
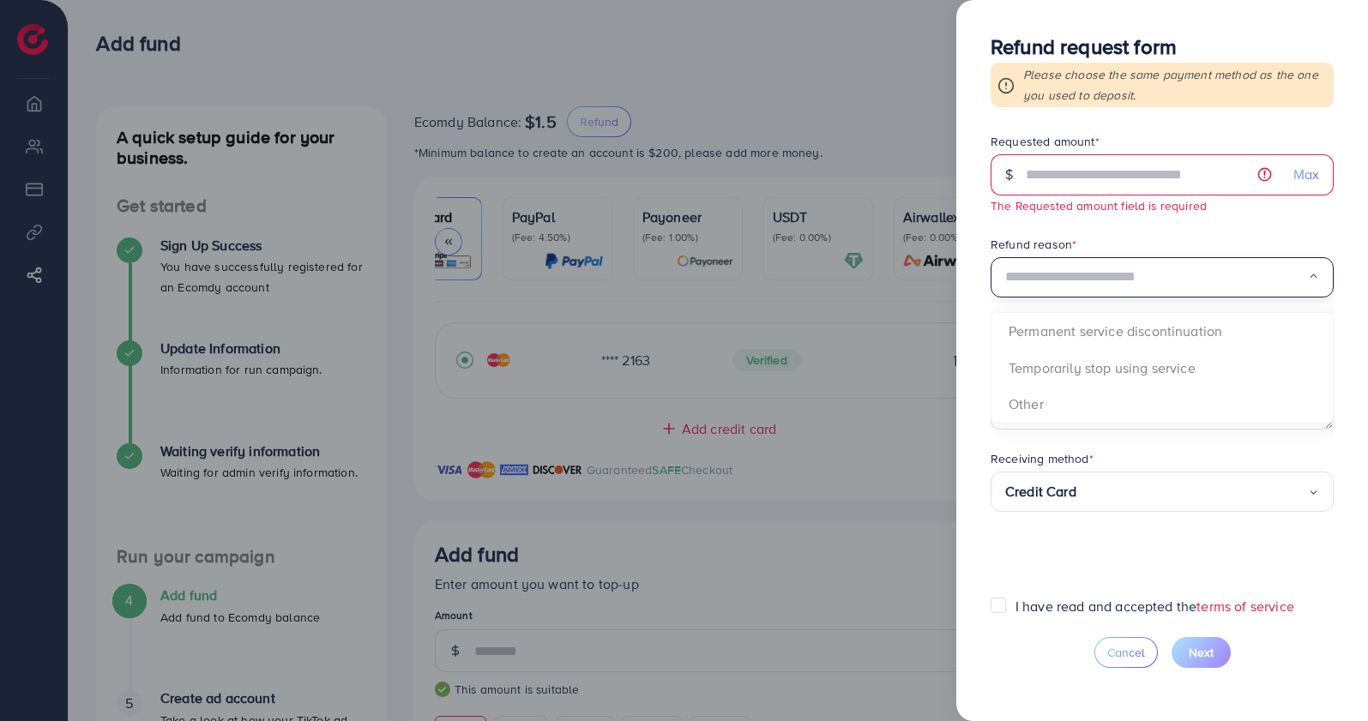
click at [1070, 262] on div "Loading..." at bounding box center [1162, 277] width 343 height 40
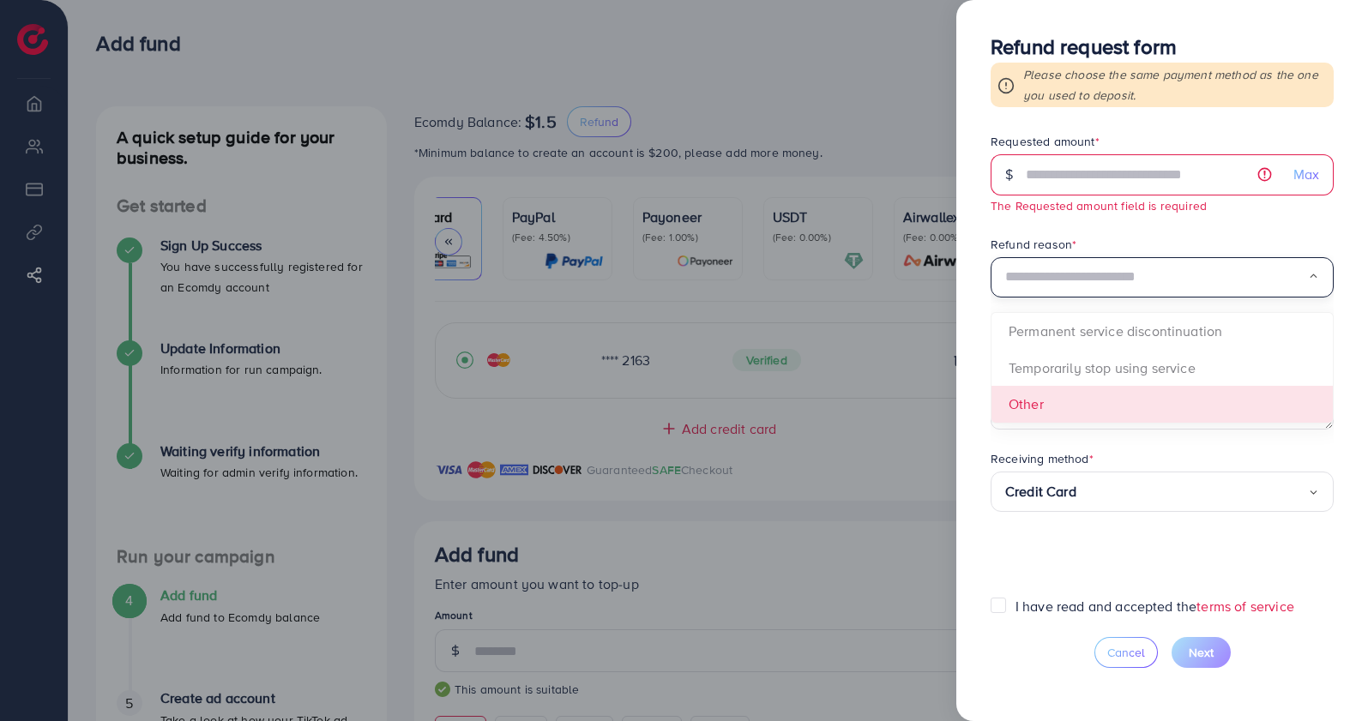
click at [1029, 410] on form "Requested amount * $ Max The Requested amount field is required Refund reason *…" at bounding box center [1162, 365] width 343 height 464
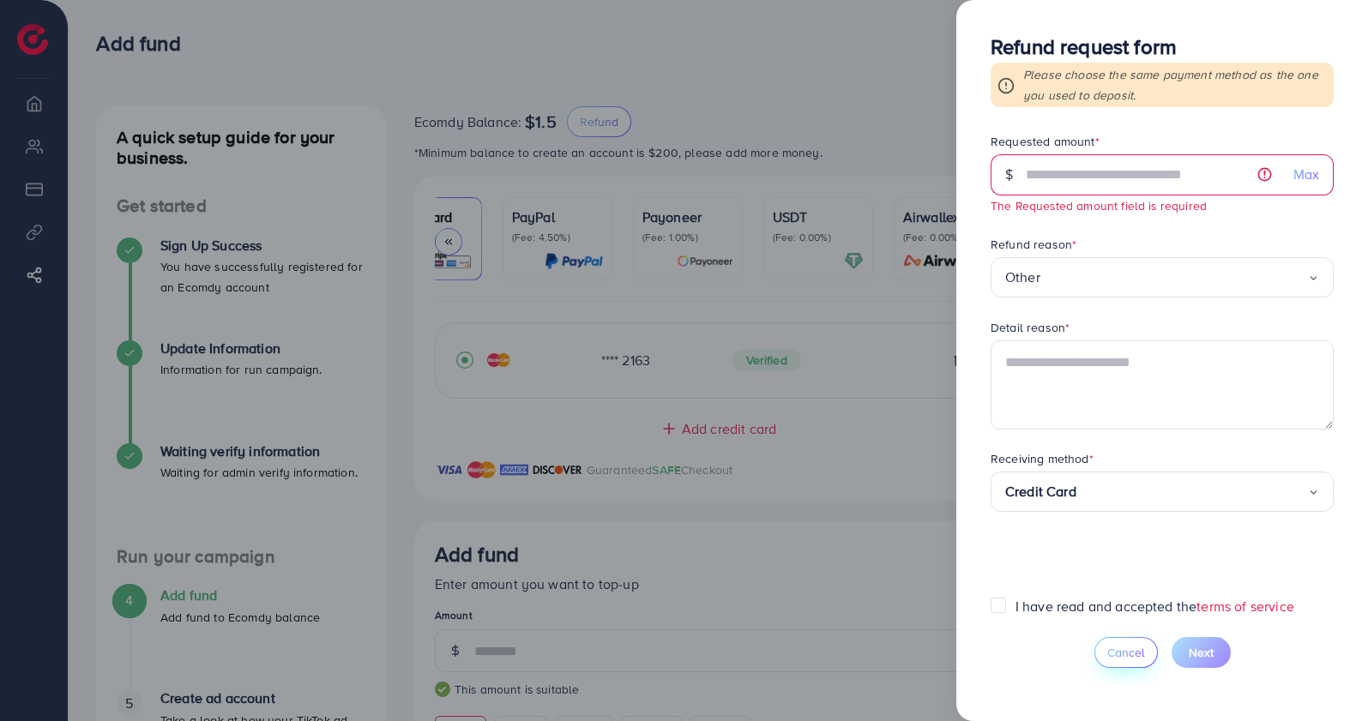
click at [1137, 652] on span "Cancel" at bounding box center [1126, 652] width 38 height 17
